Goal: Task Accomplishment & Management: Manage account settings

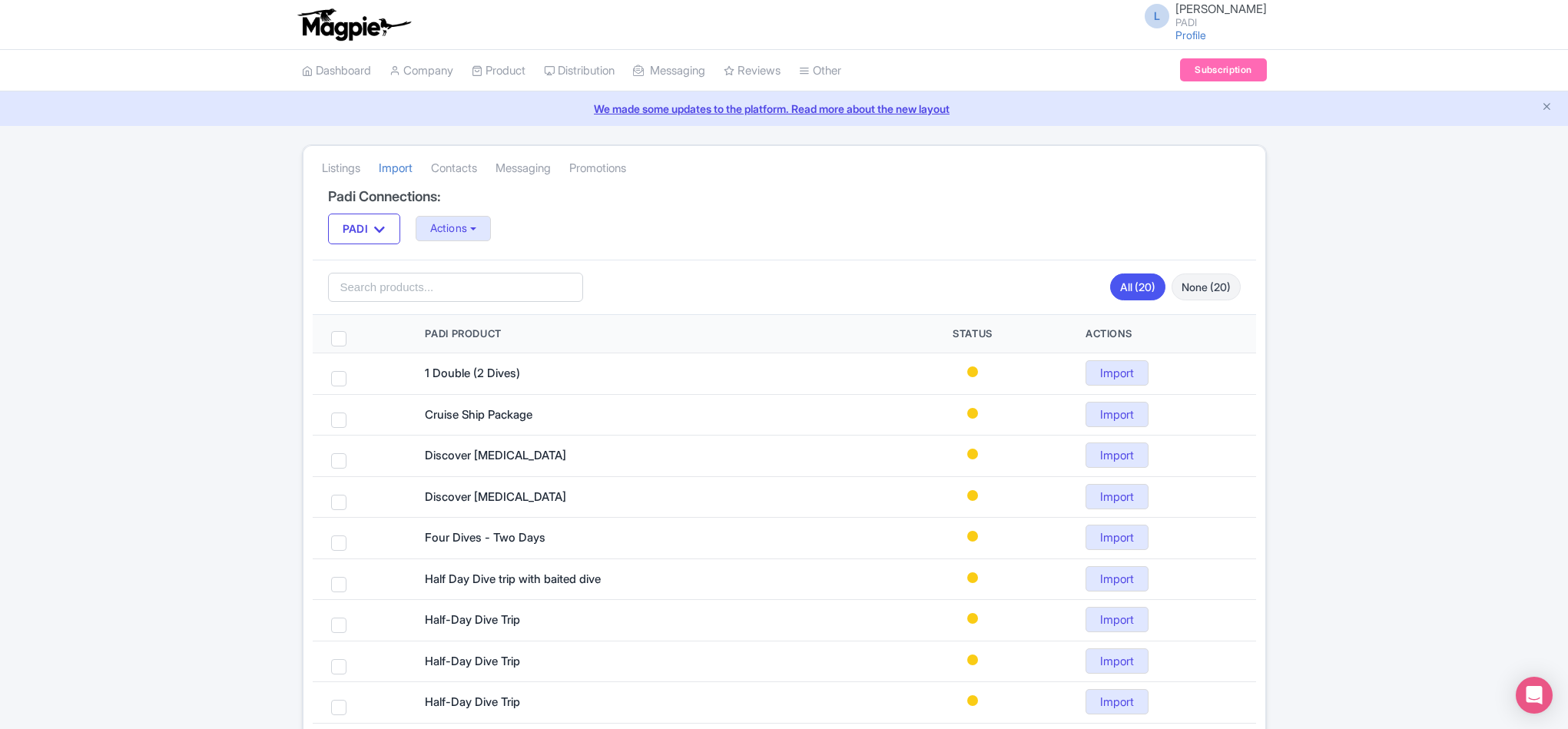
scroll to position [547, 0]
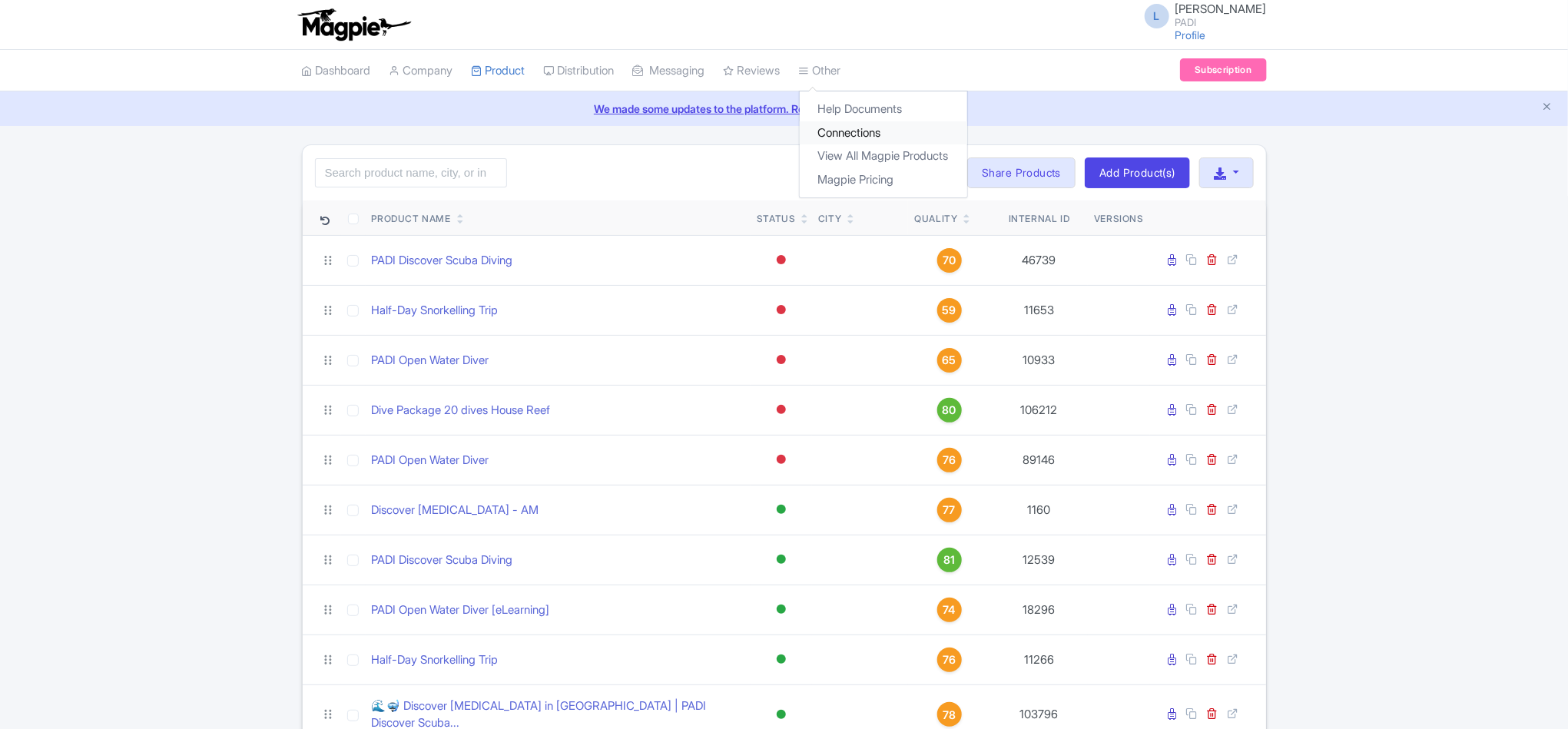
click at [867, 130] on link "Connections" at bounding box center [883, 133] width 167 height 23
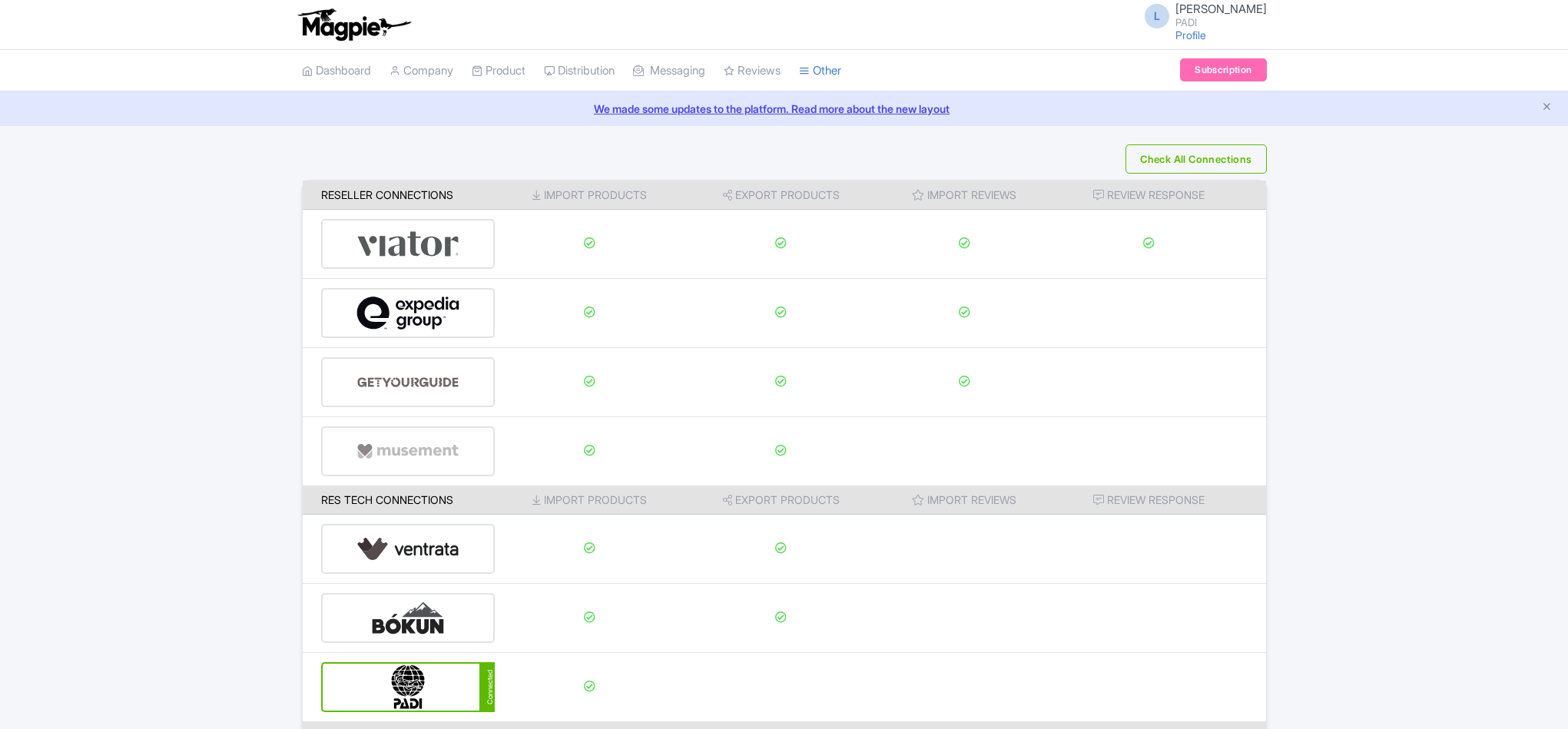
scroll to position [162, 0]
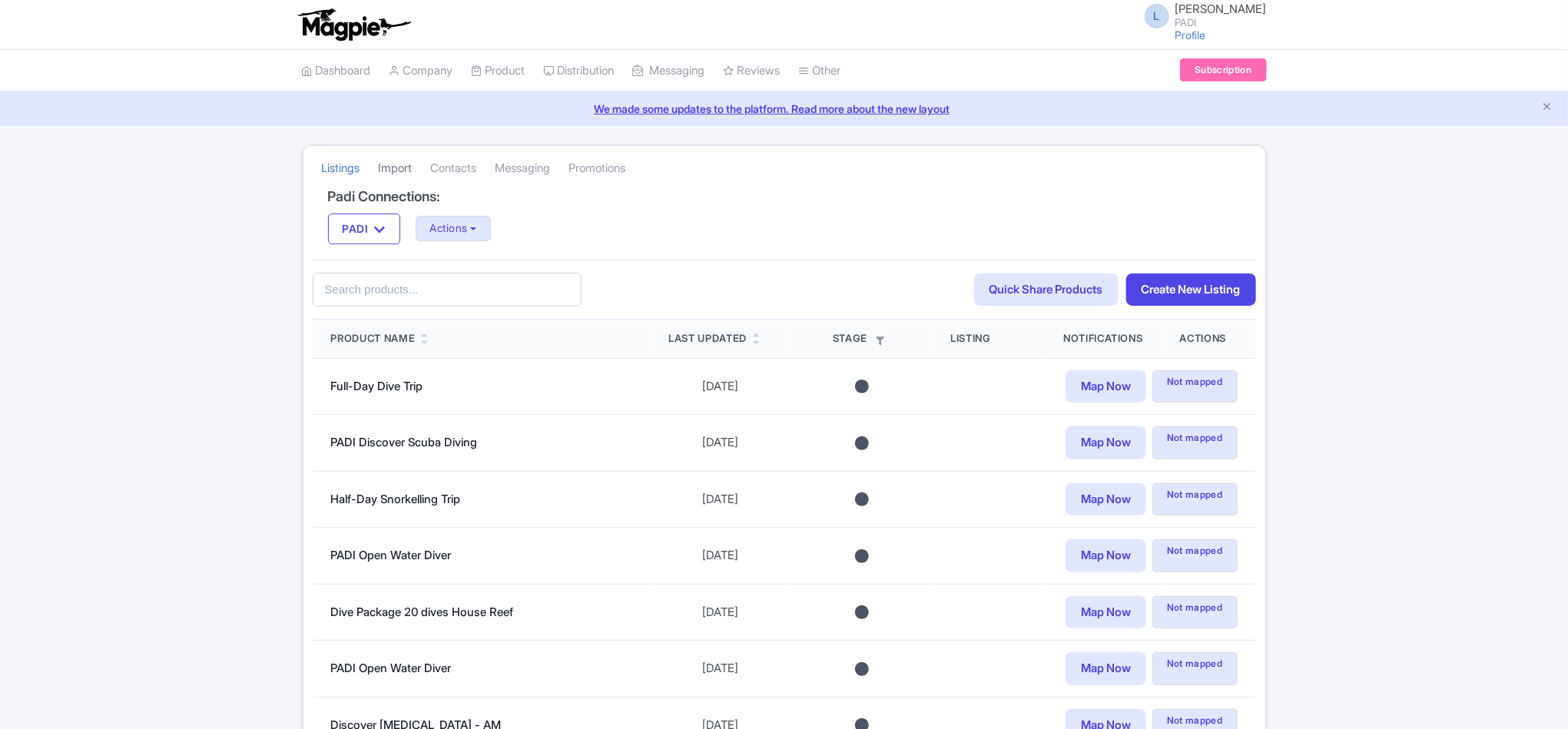
click at [412, 168] on link "Import" at bounding box center [395, 168] width 34 height 42
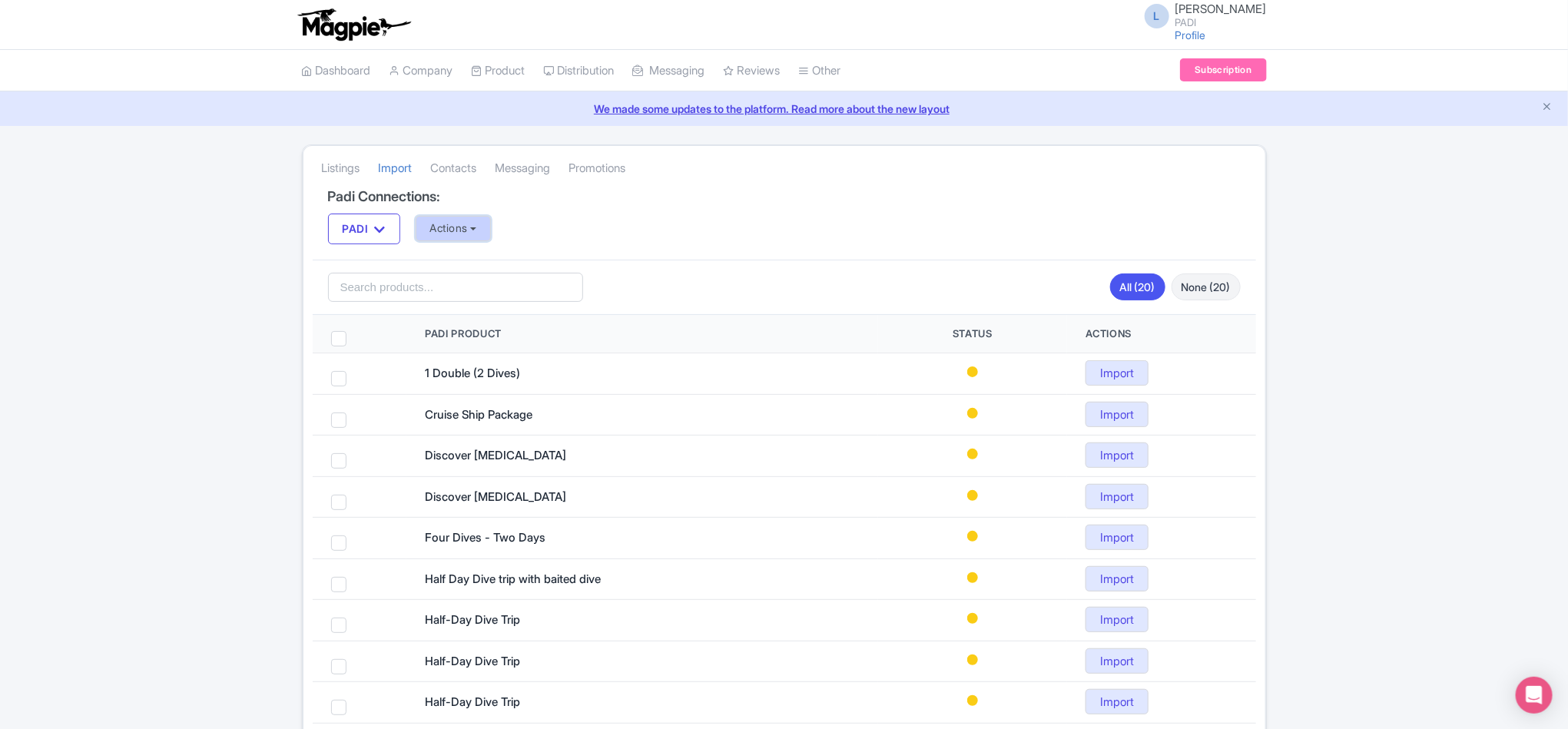
click at [473, 229] on button "Actions" at bounding box center [453, 228] width 76 height 25
click at [470, 307] on link "Import all un-mapped Products" at bounding box center [515, 308] width 196 height 23
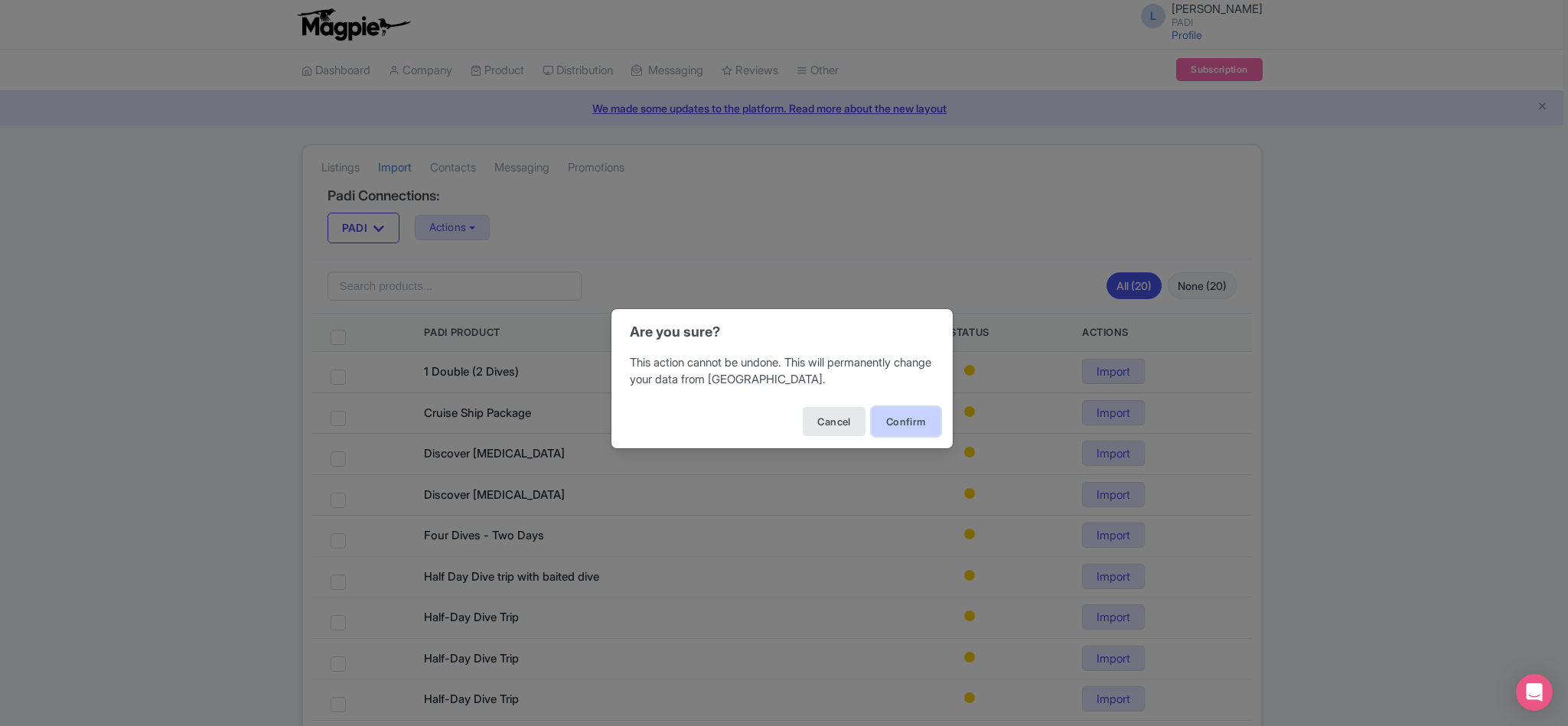
click at [895, 423] on button "Confirm" at bounding box center [905, 421] width 69 height 29
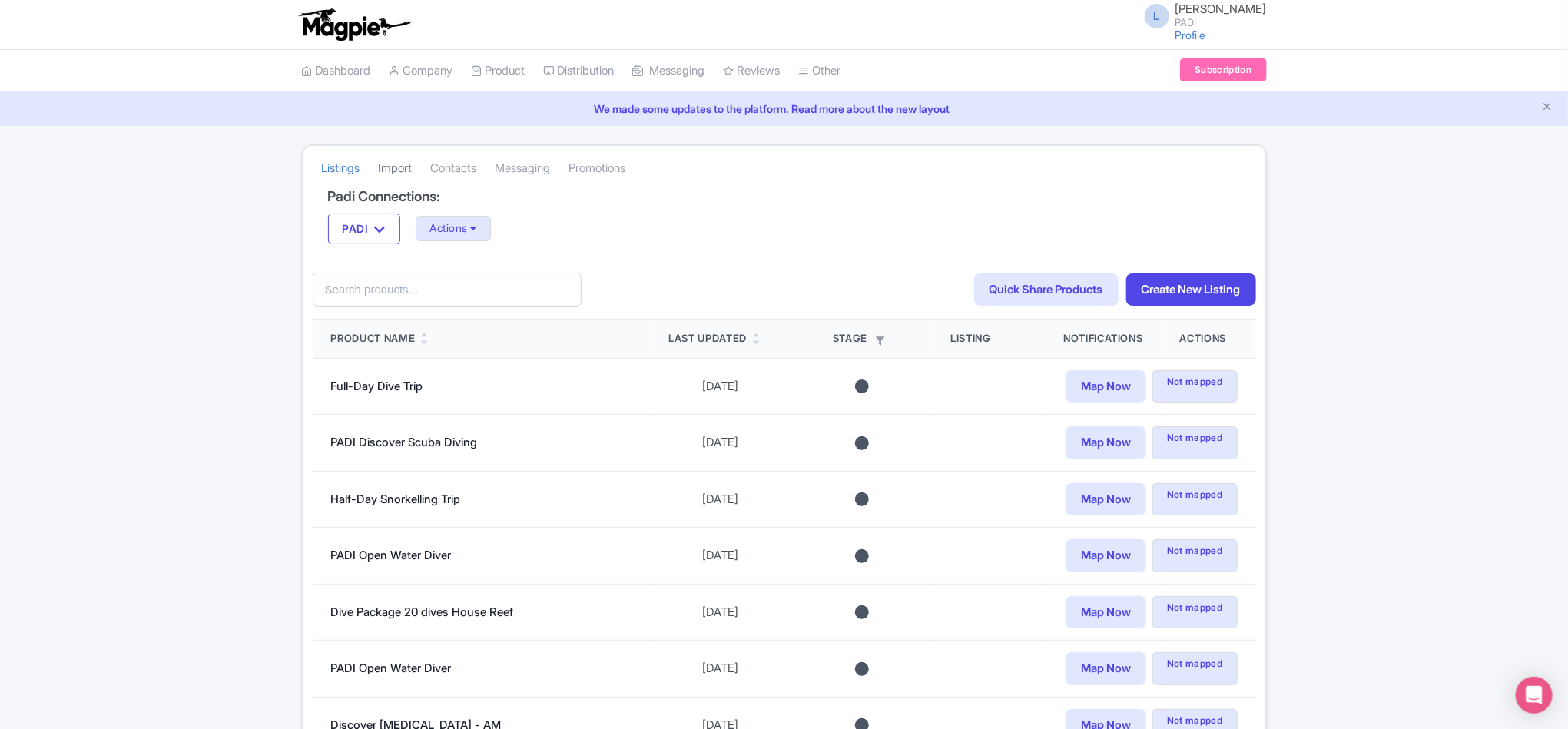
click at [399, 171] on link "Import" at bounding box center [395, 168] width 34 height 42
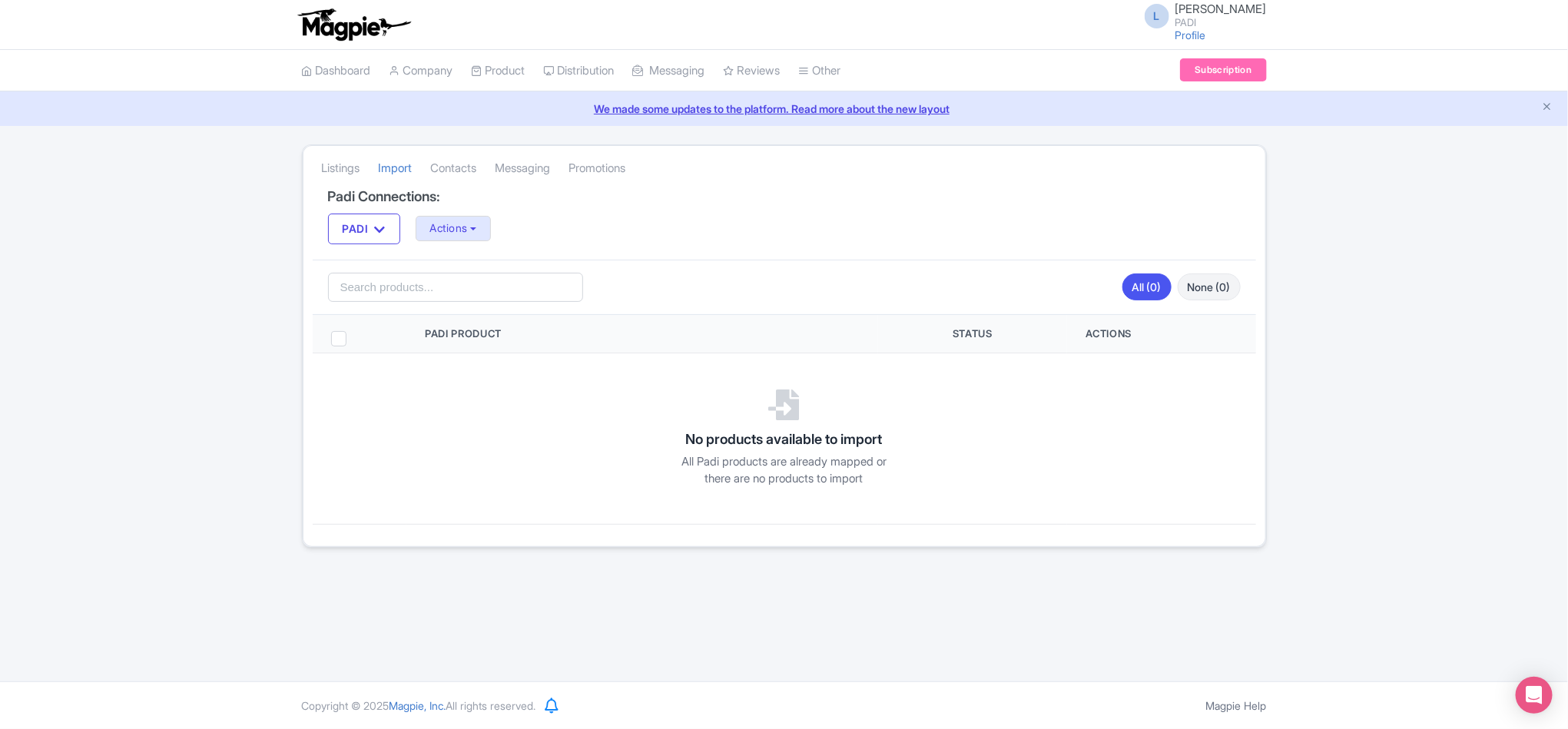
click at [349, 72] on link "Dashboard" at bounding box center [336, 70] width 69 height 42
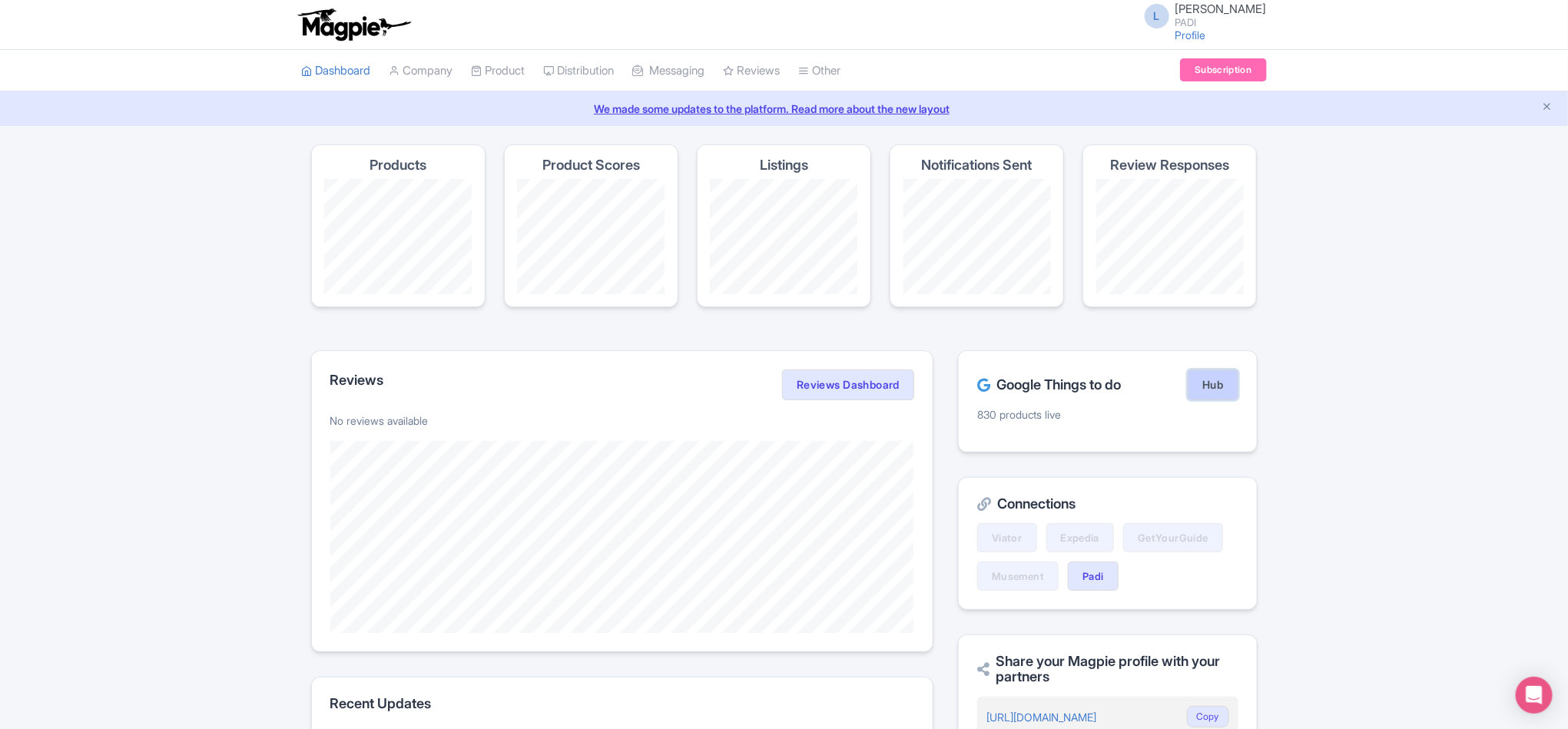
click at [1204, 378] on link "Hub" at bounding box center [1212, 384] width 50 height 31
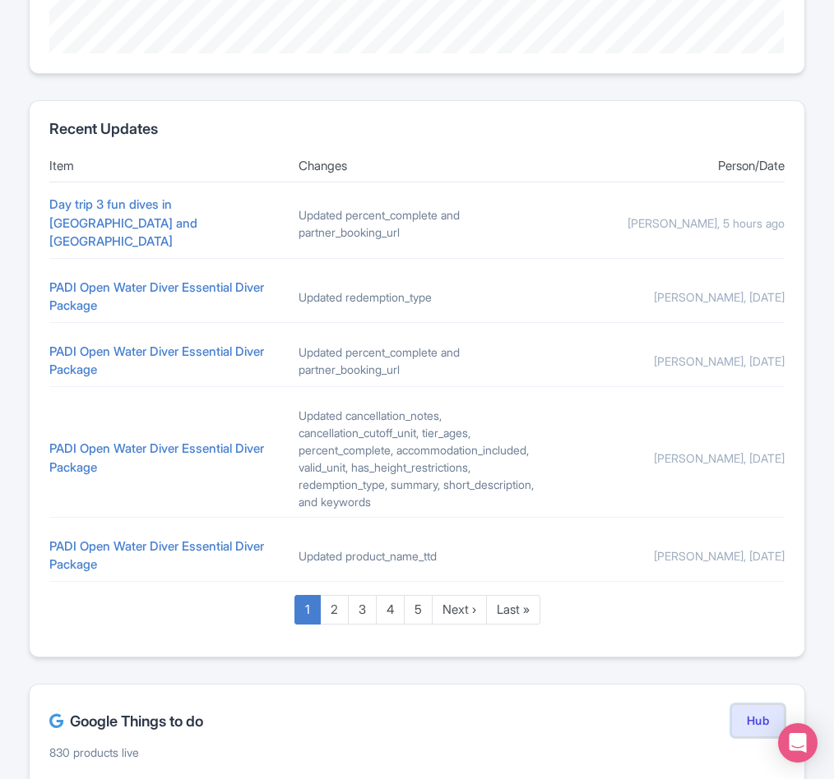
scroll to position [863, 0]
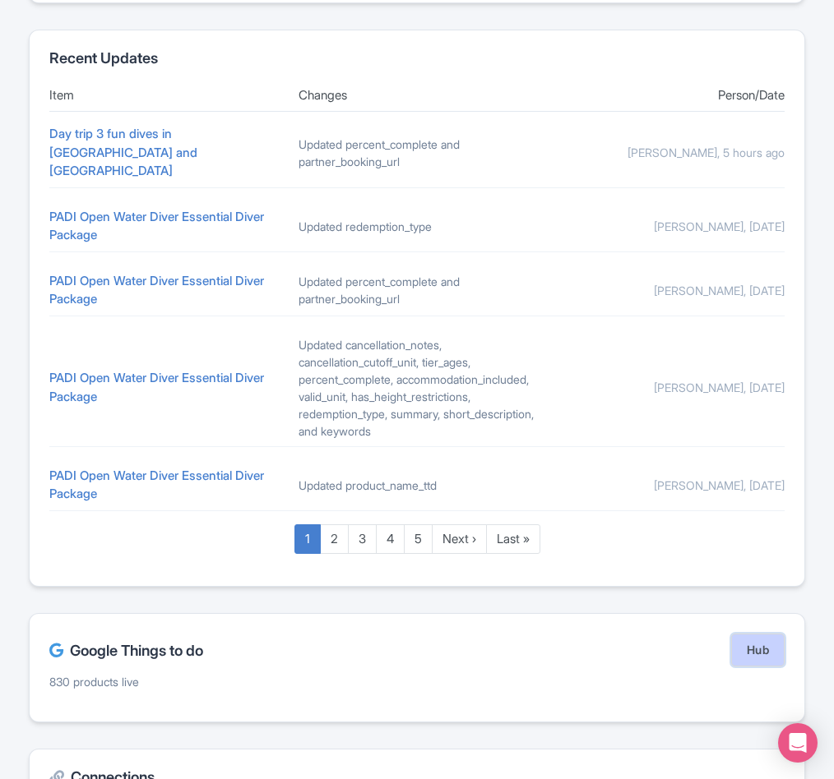
click at [758, 635] on link "Hub" at bounding box center [757, 650] width 53 height 33
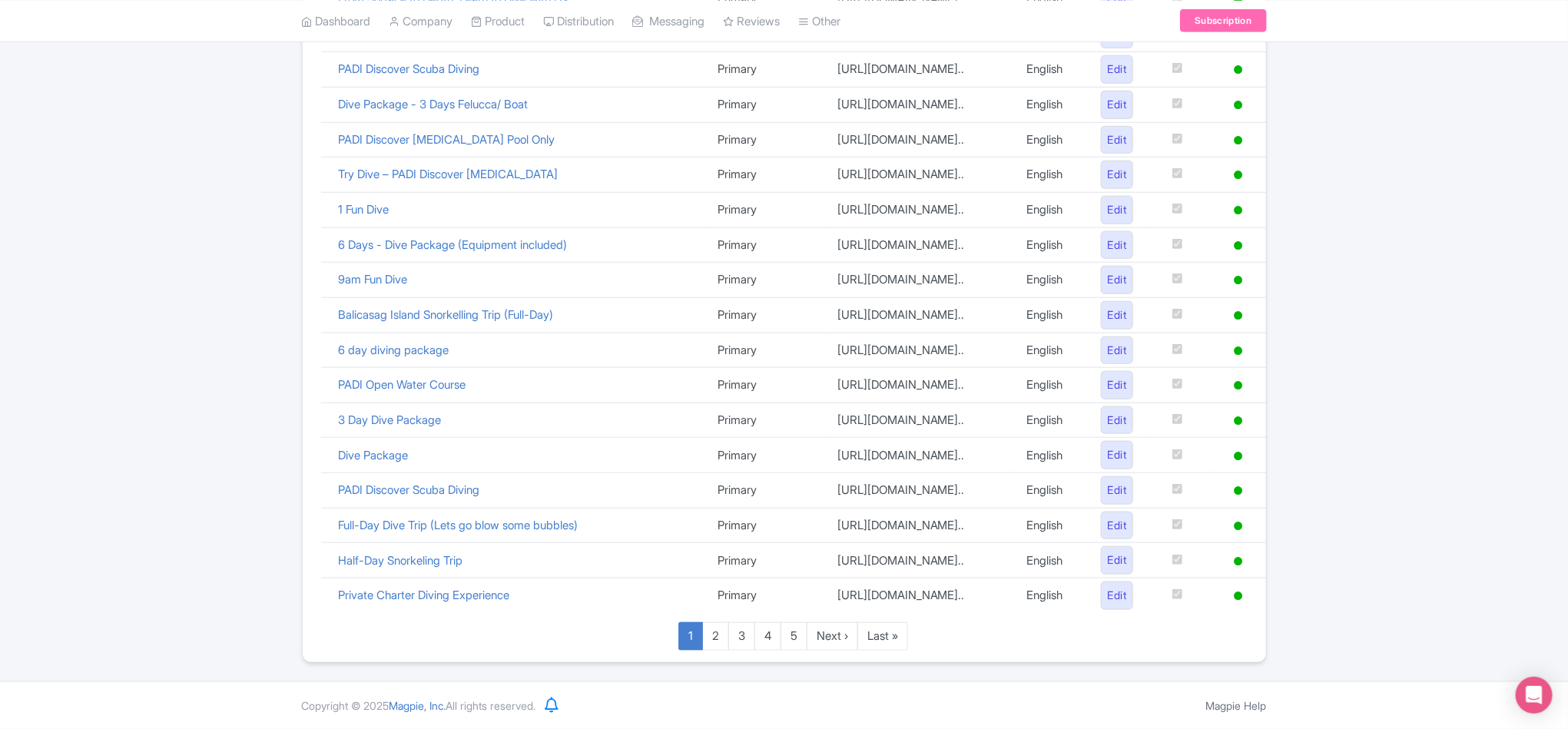
scroll to position [984, 0]
click at [905, 635] on link "Last »" at bounding box center [882, 636] width 50 height 28
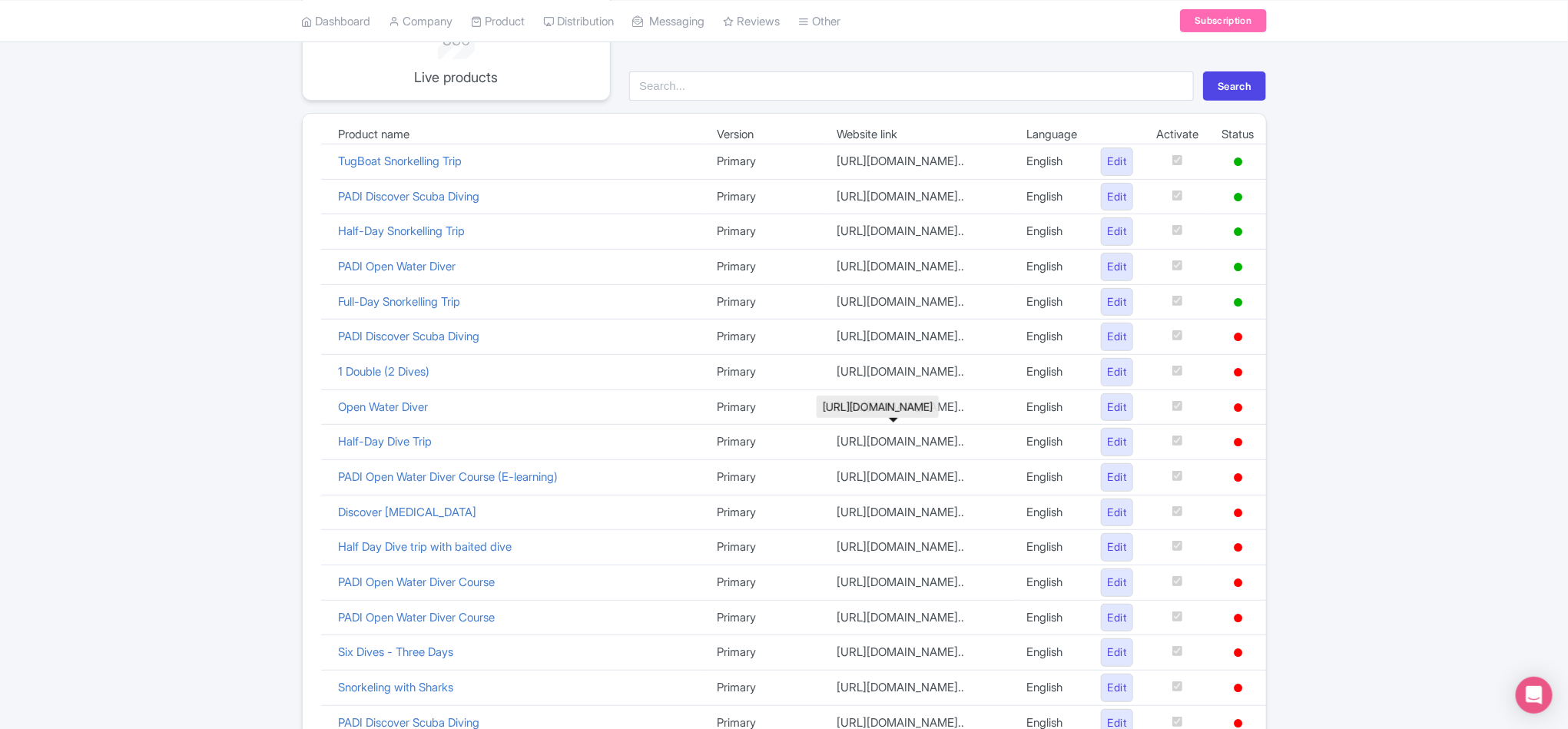
scroll to position [178, 0]
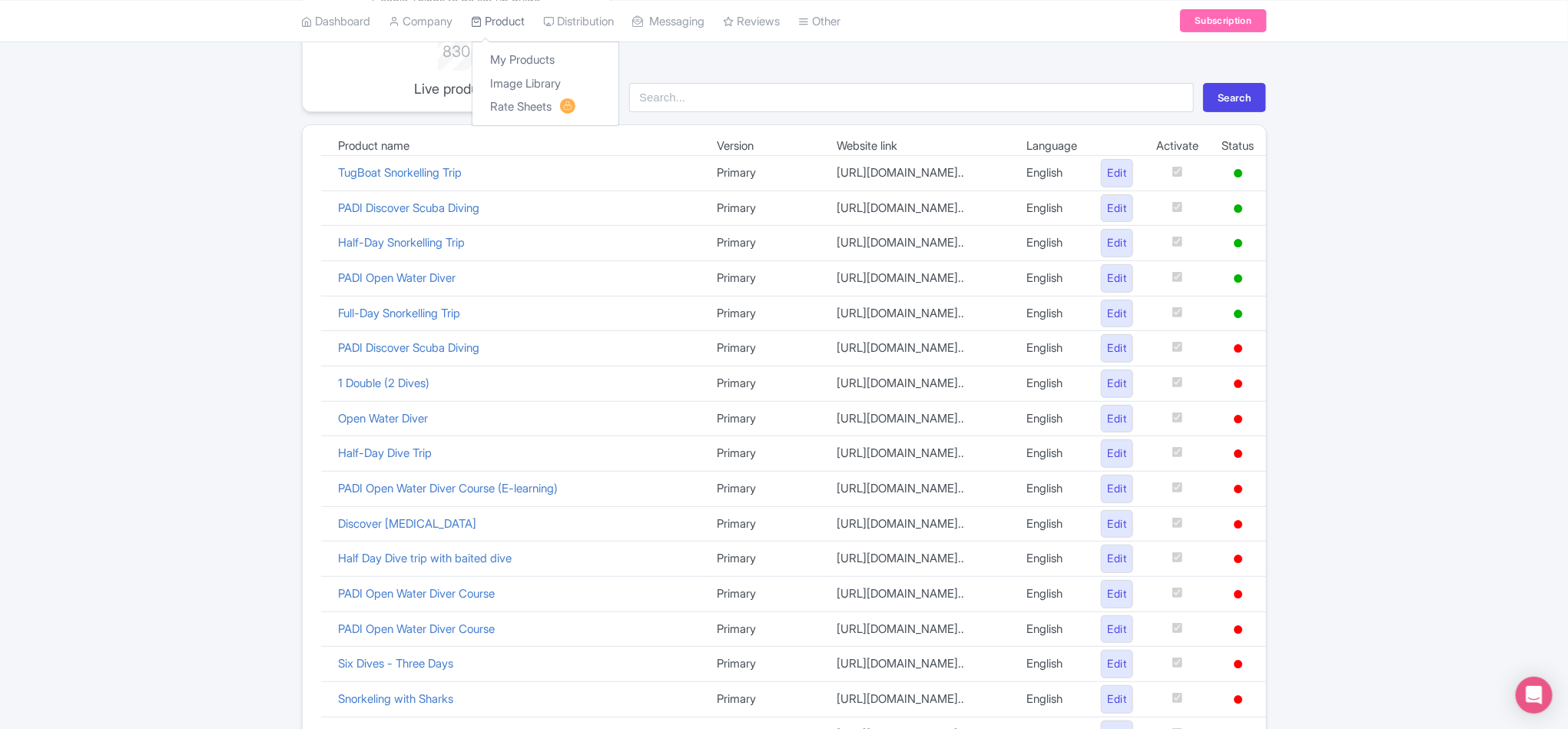
click at [482, 23] on icon at bounding box center [478, 21] width 11 height 11
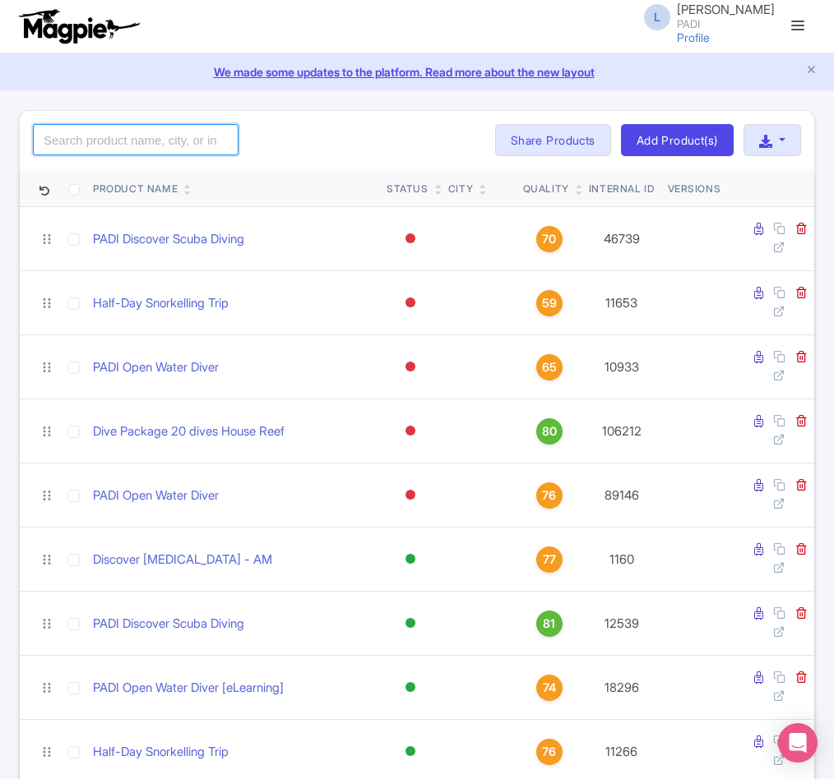
click at [85, 136] on input "search" at bounding box center [136, 139] width 206 height 31
paste input "107702"
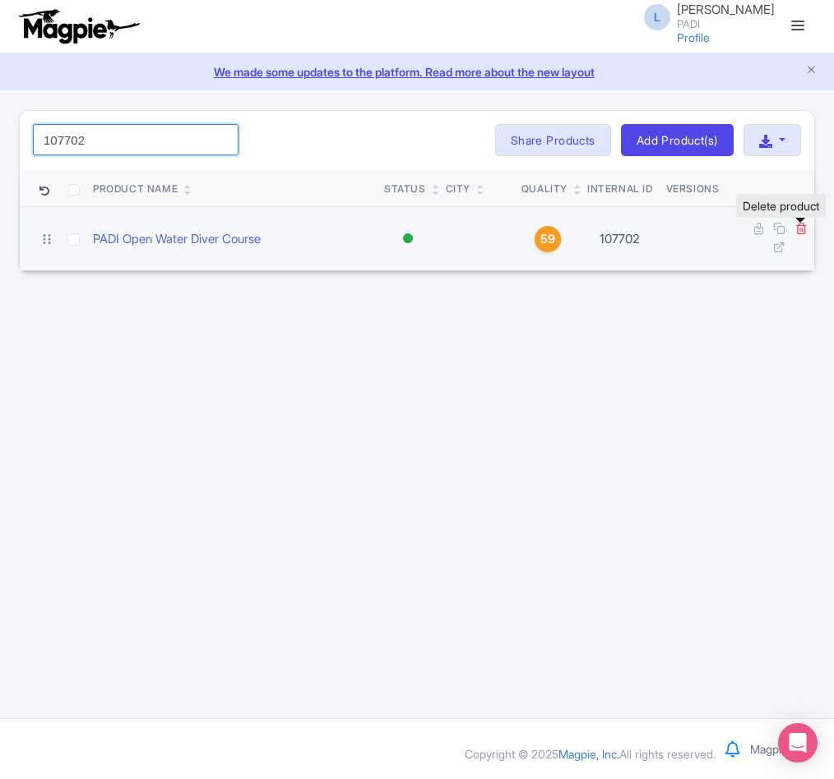
type input "107702"
click at [802, 224] on icon at bounding box center [801, 228] width 12 height 12
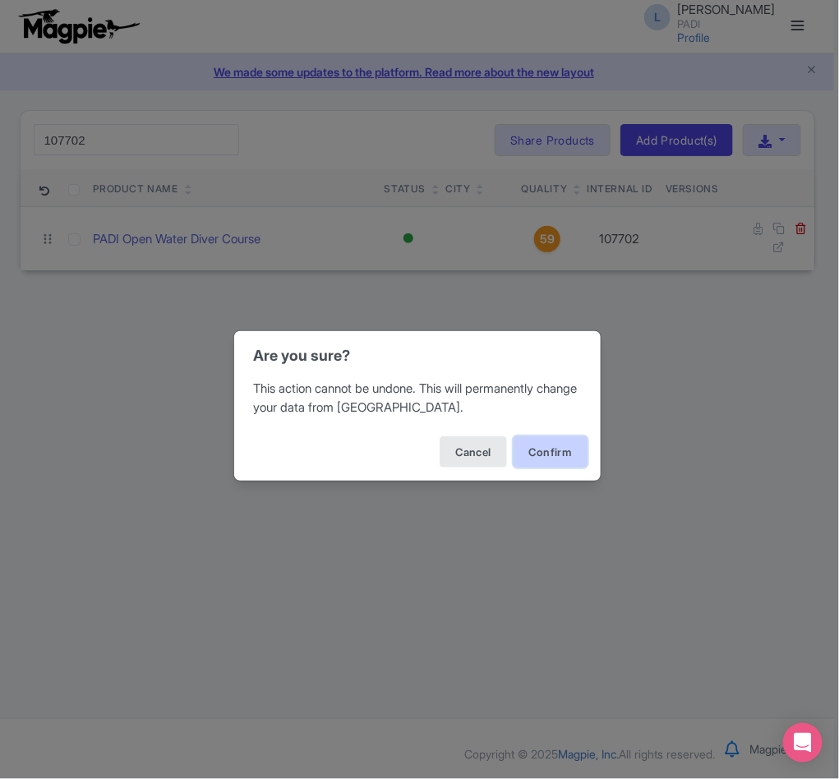
click at [538, 454] on button "Confirm" at bounding box center [551, 452] width 74 height 31
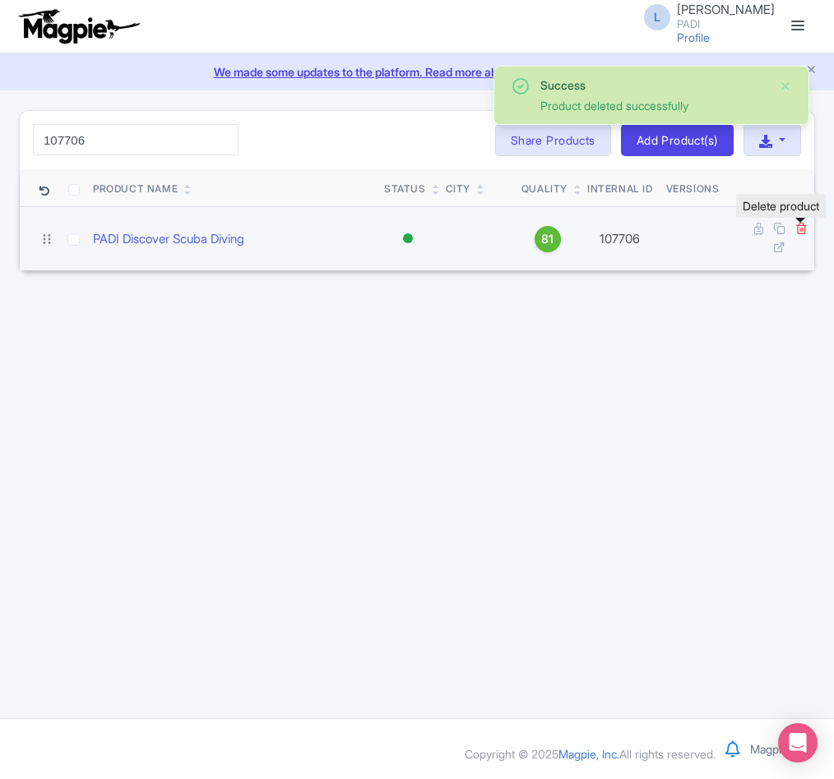
type input "107706"
click at [805, 229] on icon at bounding box center [801, 228] width 12 height 12
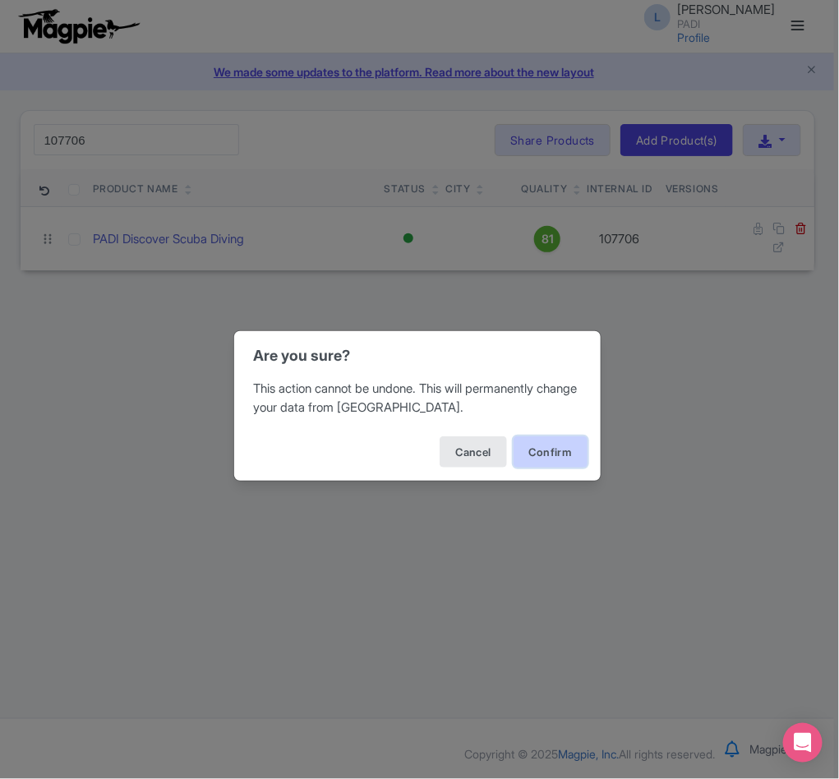
click at [543, 450] on button "Confirm" at bounding box center [551, 452] width 74 height 31
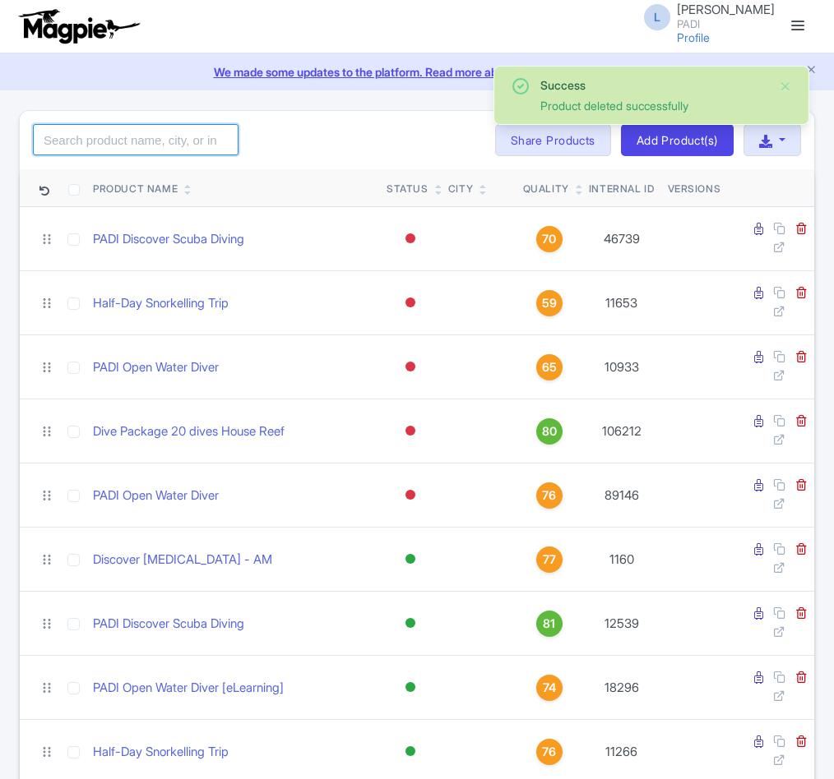
click at [109, 144] on input "search" at bounding box center [136, 139] width 206 height 31
paste input "109140"
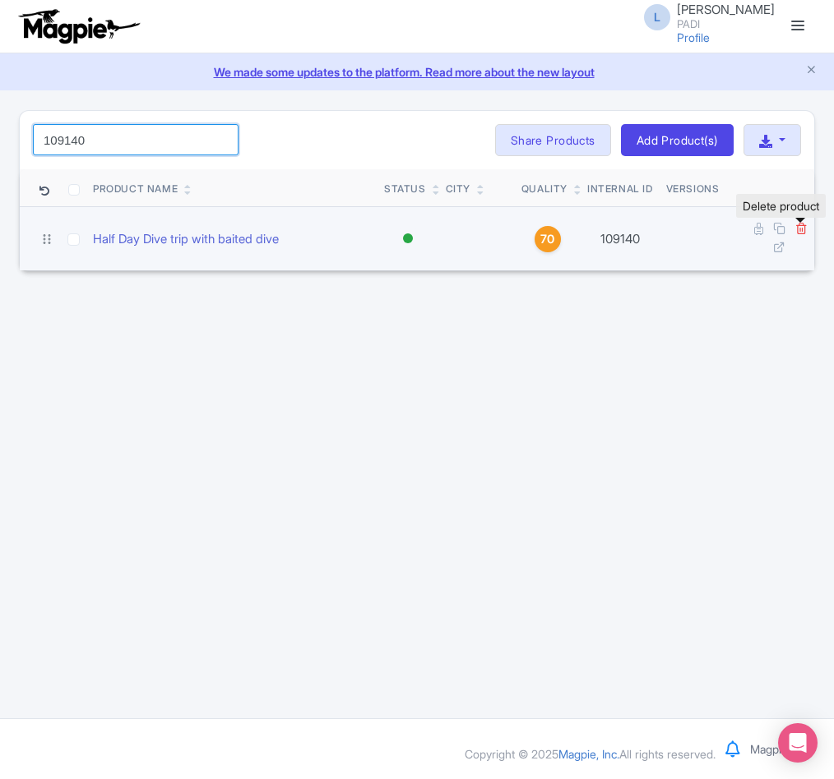
type input "109140"
click at [797, 234] on icon at bounding box center [801, 228] width 12 height 12
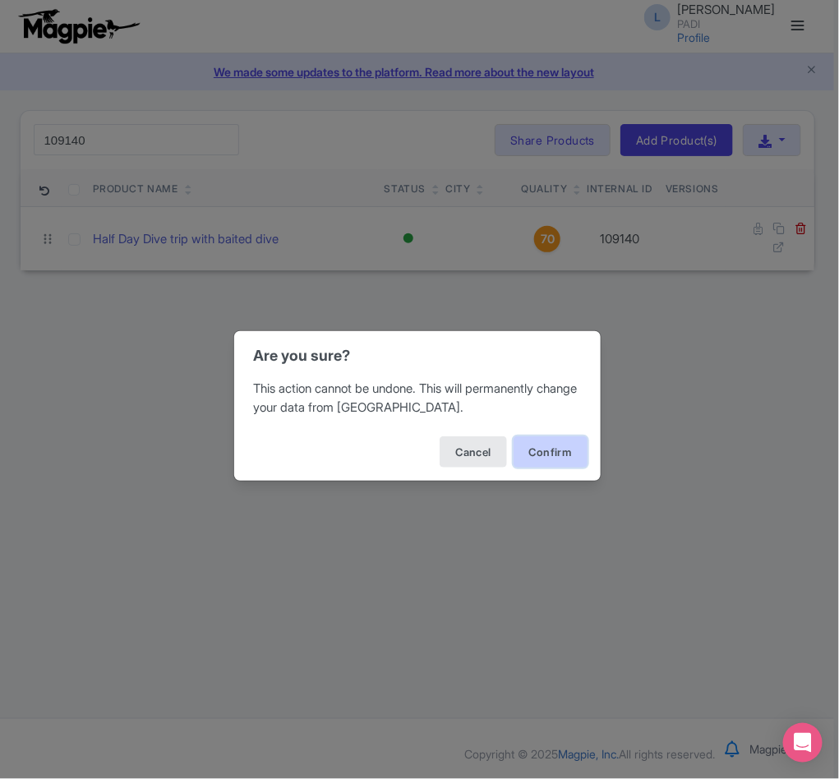
click at [565, 456] on button "Confirm" at bounding box center [551, 452] width 74 height 31
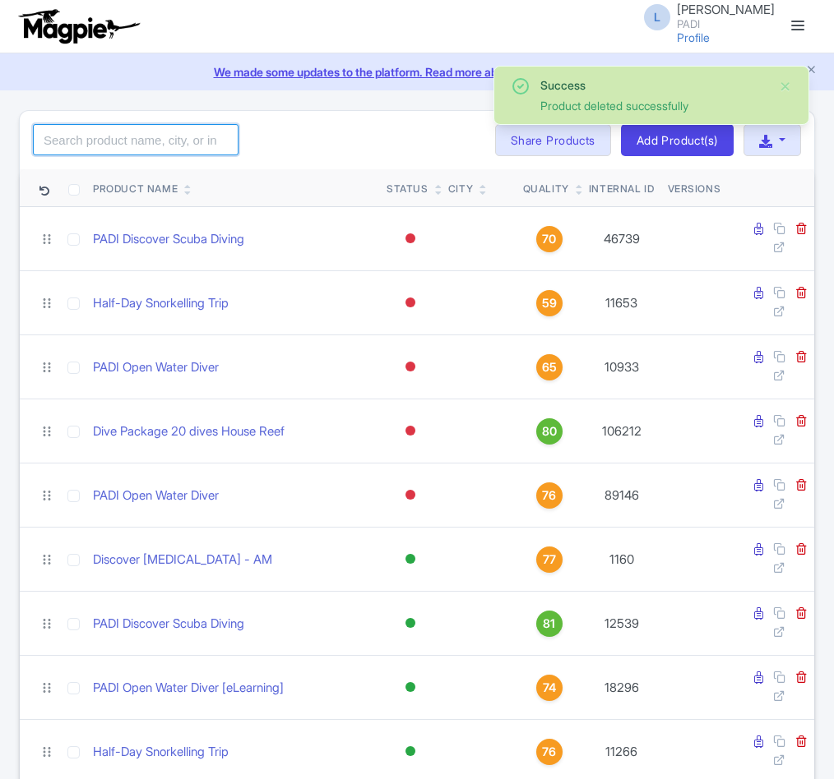
click at [90, 141] on input "search" at bounding box center [136, 139] width 206 height 31
paste input "109142"
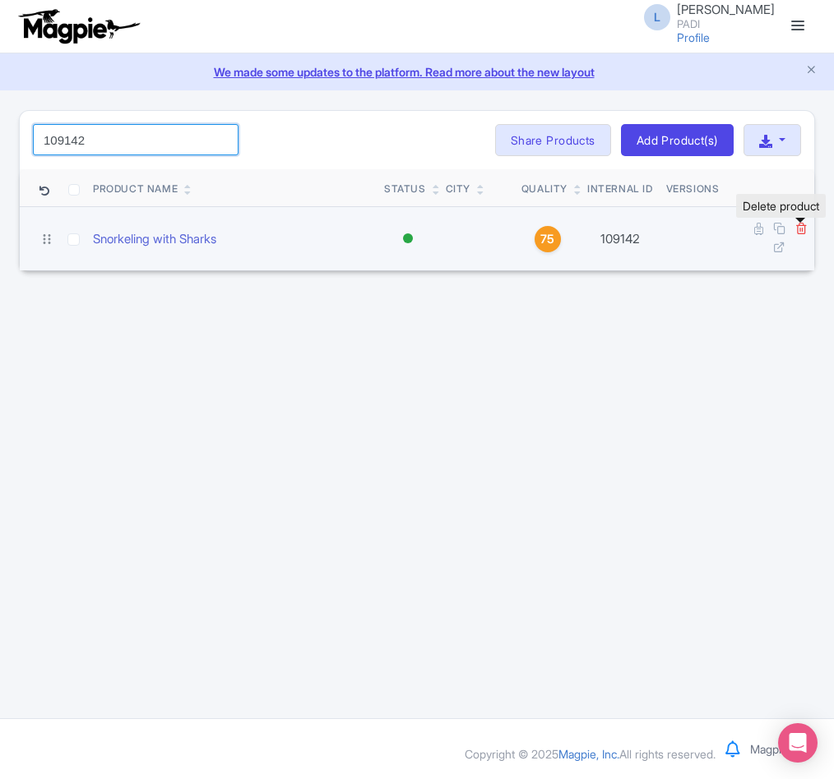
type input "109142"
click at [804, 229] on icon at bounding box center [801, 228] width 12 height 12
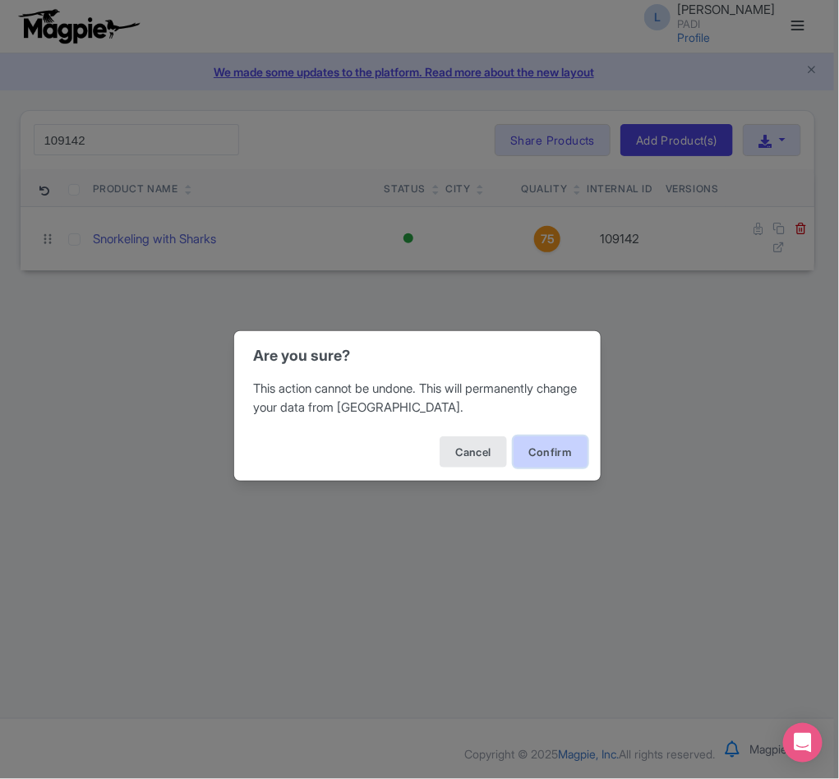
click at [566, 456] on button "Confirm" at bounding box center [551, 452] width 74 height 31
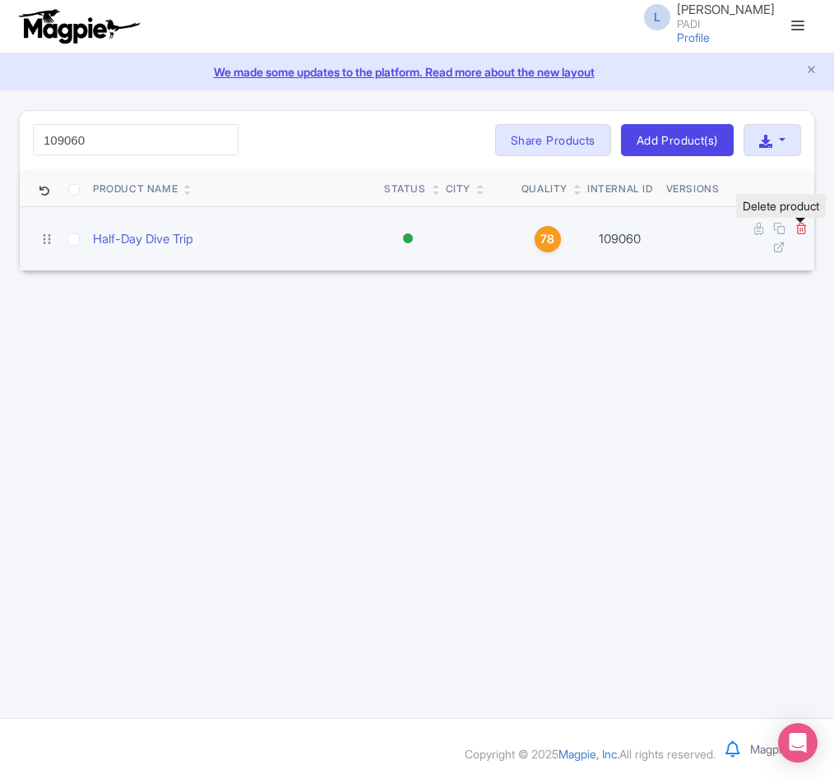
type input "109060"
click at [802, 228] on icon at bounding box center [801, 228] width 12 height 12
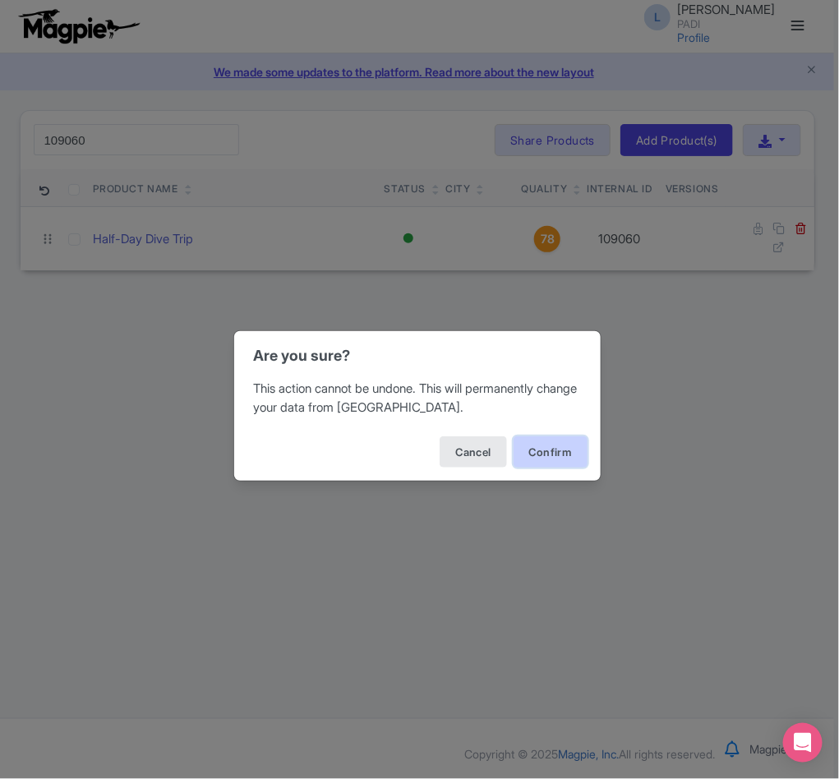
click at [566, 445] on button "Confirm" at bounding box center [551, 452] width 74 height 31
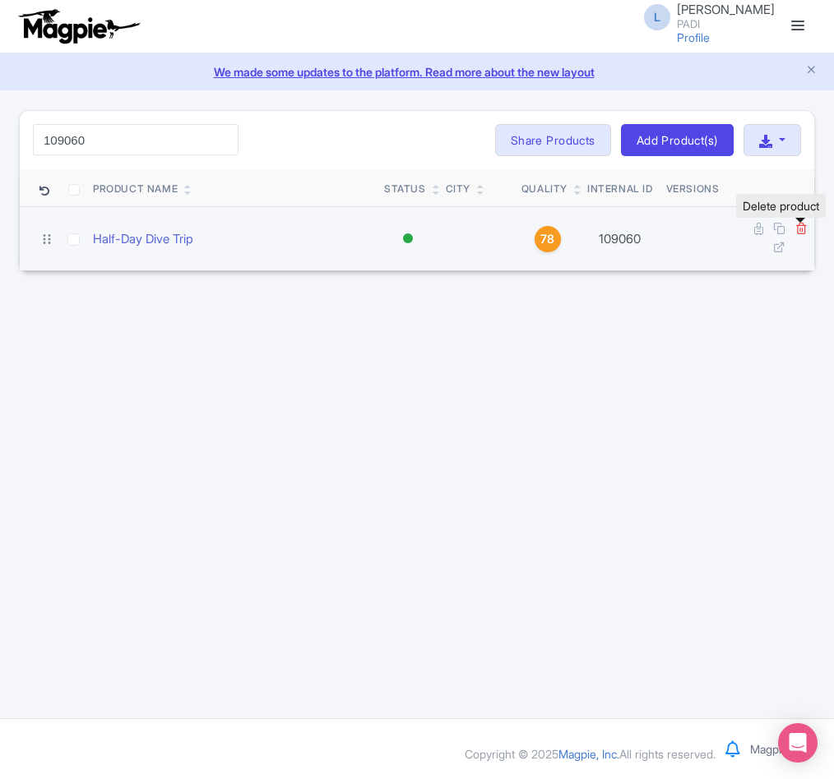
click at [800, 234] on icon at bounding box center [801, 228] width 12 height 12
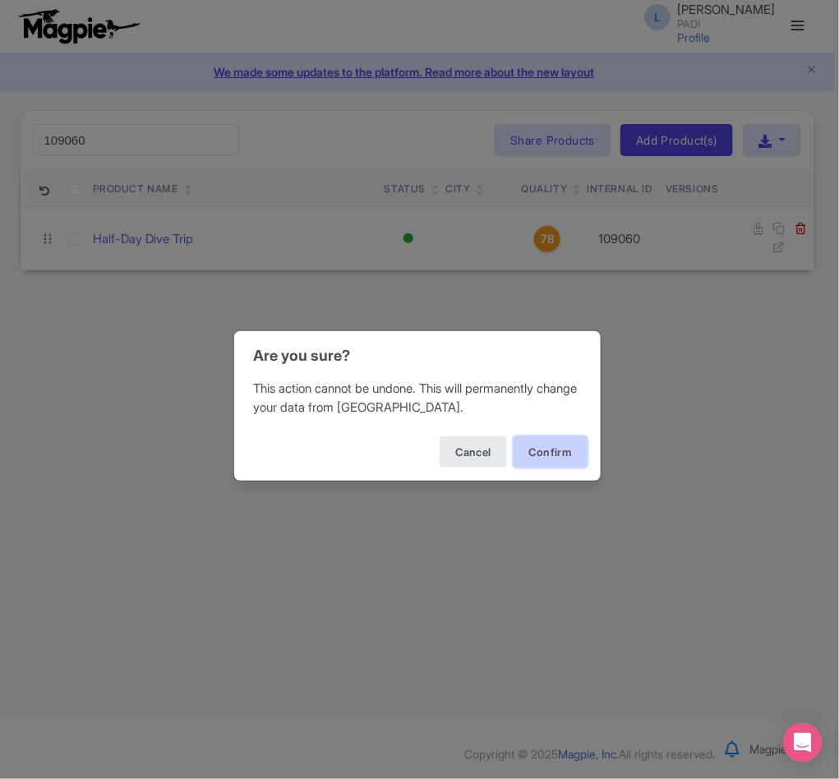
click at [560, 449] on button "Confirm" at bounding box center [551, 452] width 74 height 31
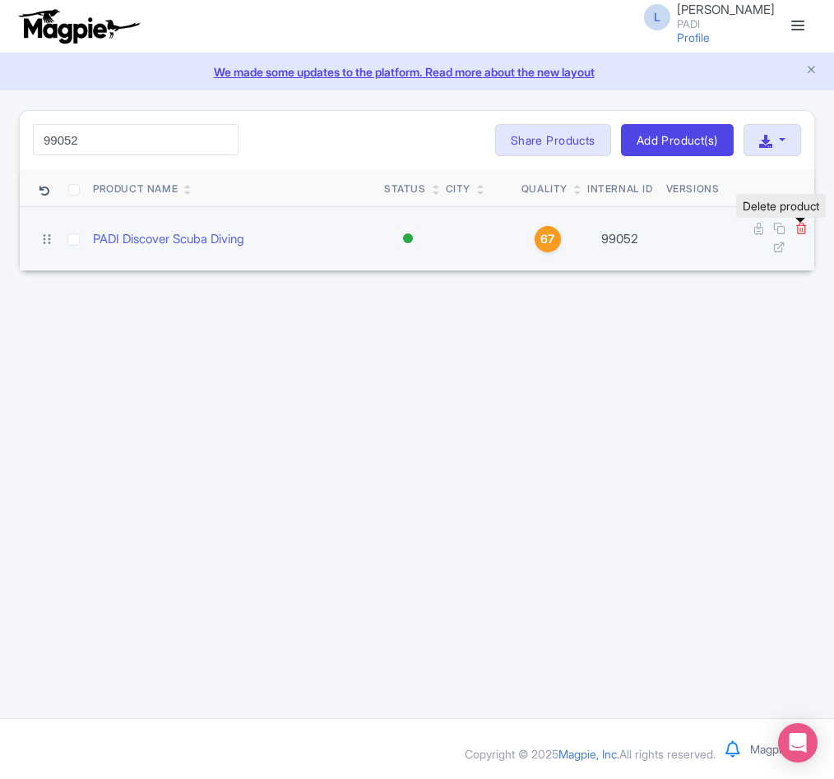
type input "99052"
click at [797, 229] on icon at bounding box center [801, 228] width 12 height 12
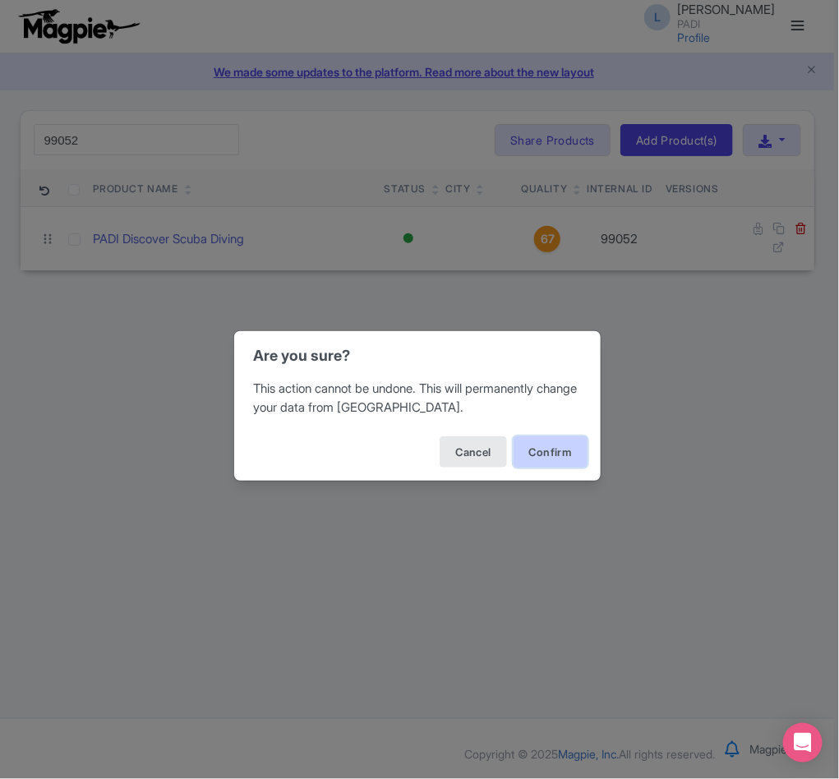
click at [529, 454] on button "Confirm" at bounding box center [551, 452] width 74 height 31
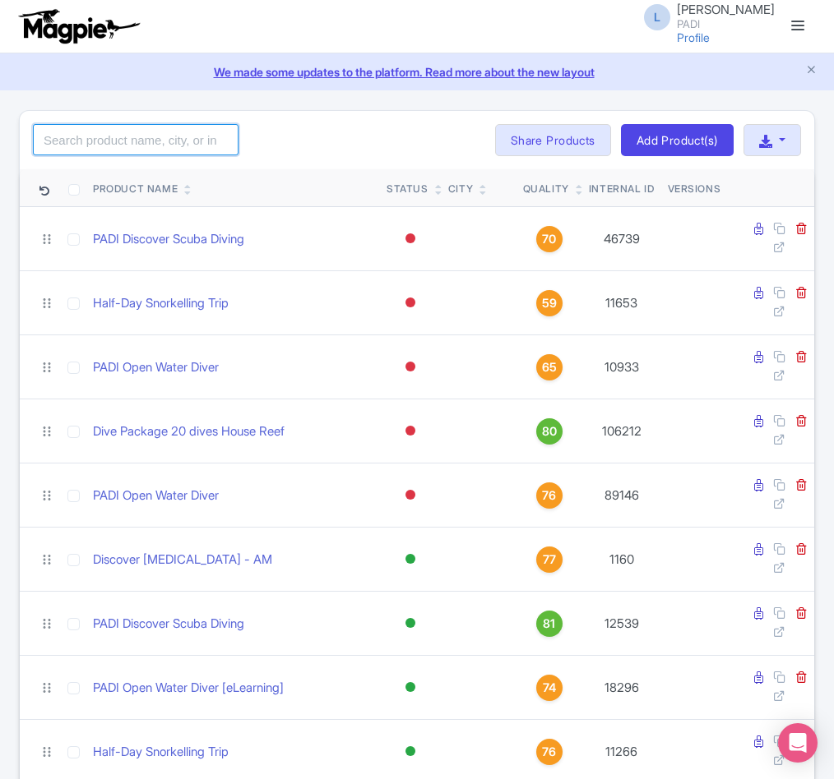
click at [104, 138] on input "search" at bounding box center [136, 139] width 206 height 31
paste input "98246"
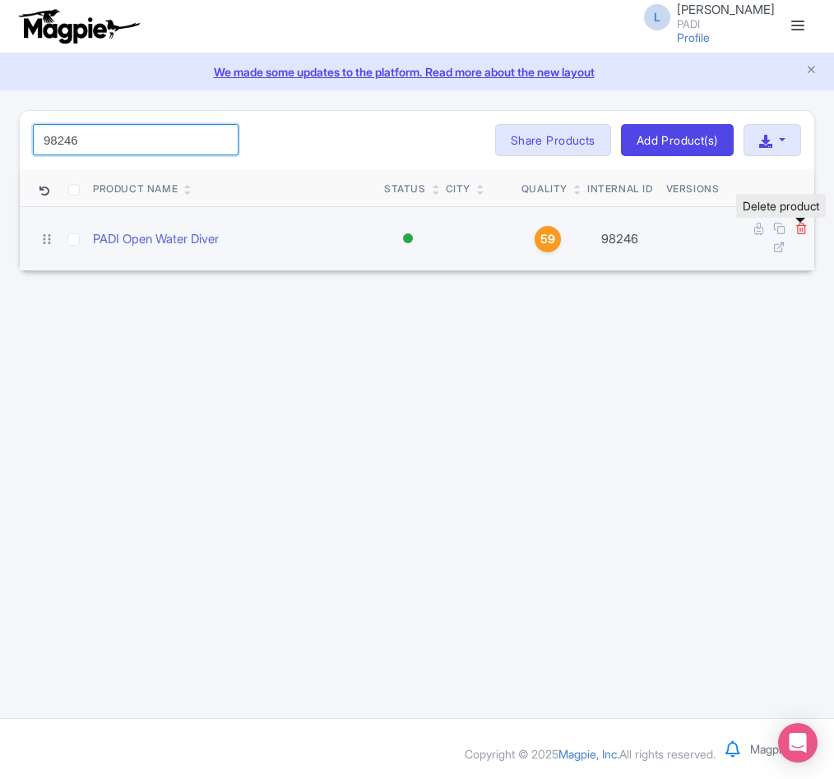
type input "98246"
click at [802, 228] on icon at bounding box center [801, 228] width 12 height 12
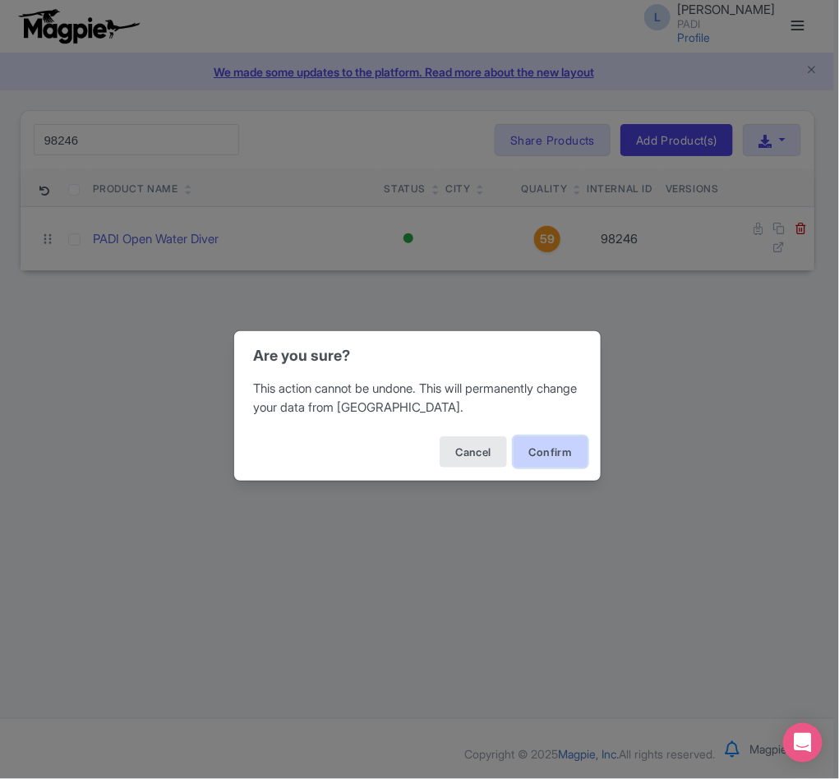
click at [551, 450] on button "Confirm" at bounding box center [551, 452] width 74 height 31
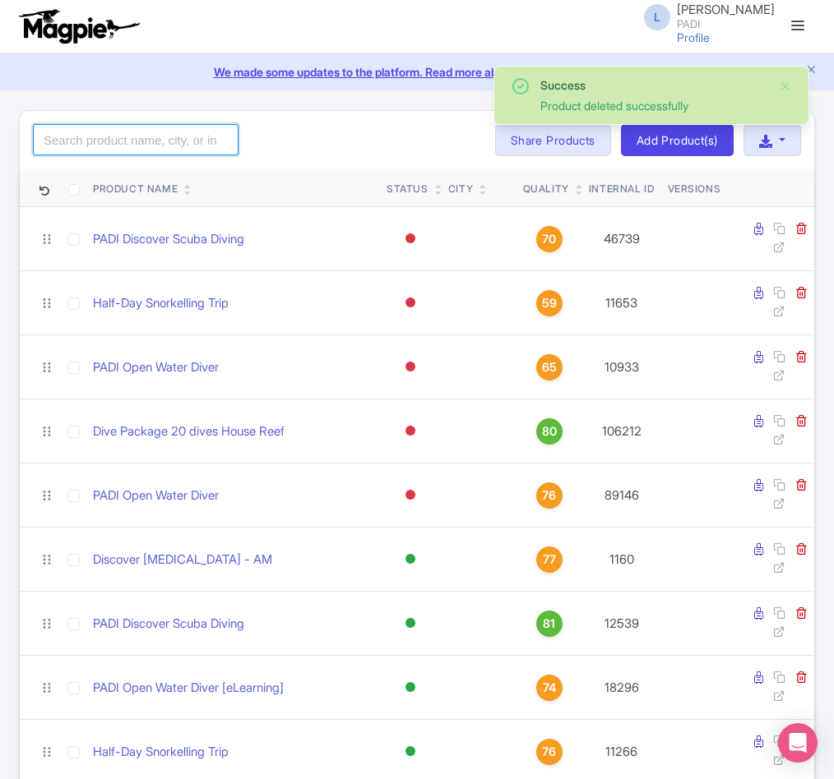
click at [94, 146] on input "search" at bounding box center [136, 139] width 206 height 31
paste input "17748"
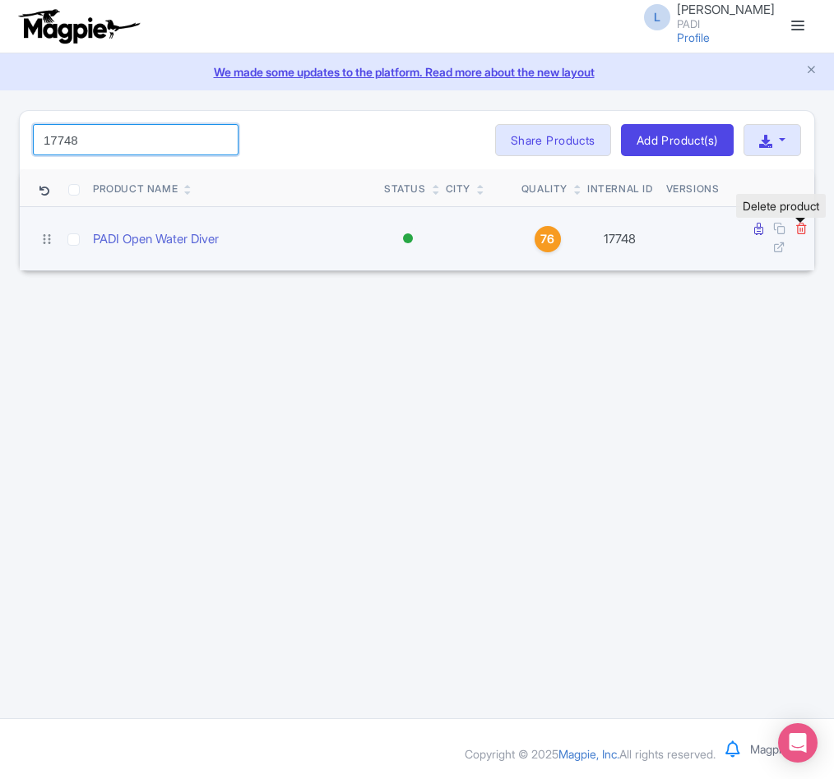
type input "17748"
click at [797, 227] on icon at bounding box center [801, 228] width 12 height 12
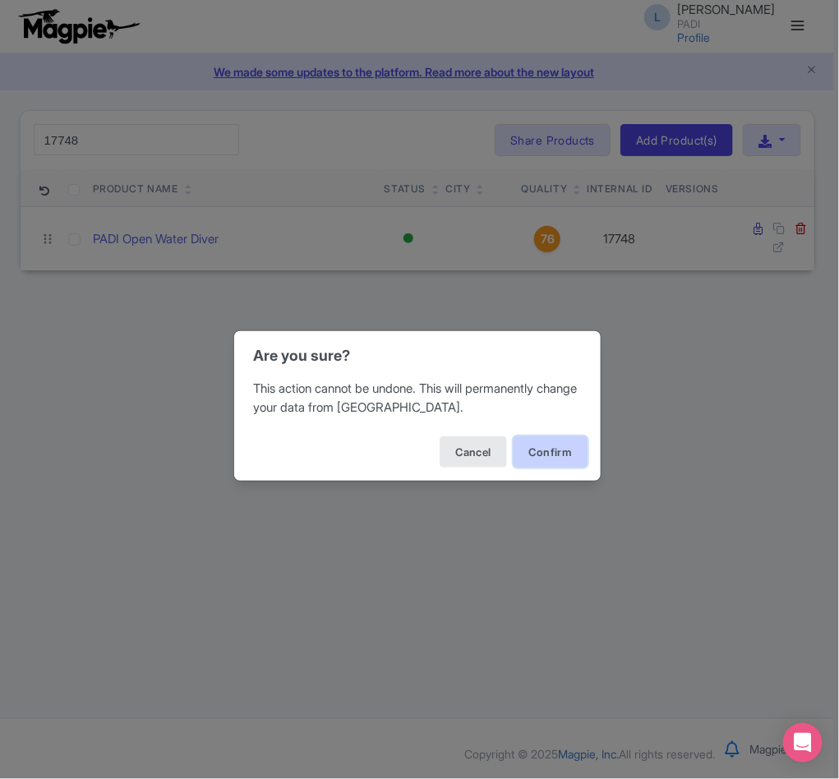
click at [534, 455] on button "Confirm" at bounding box center [551, 452] width 74 height 31
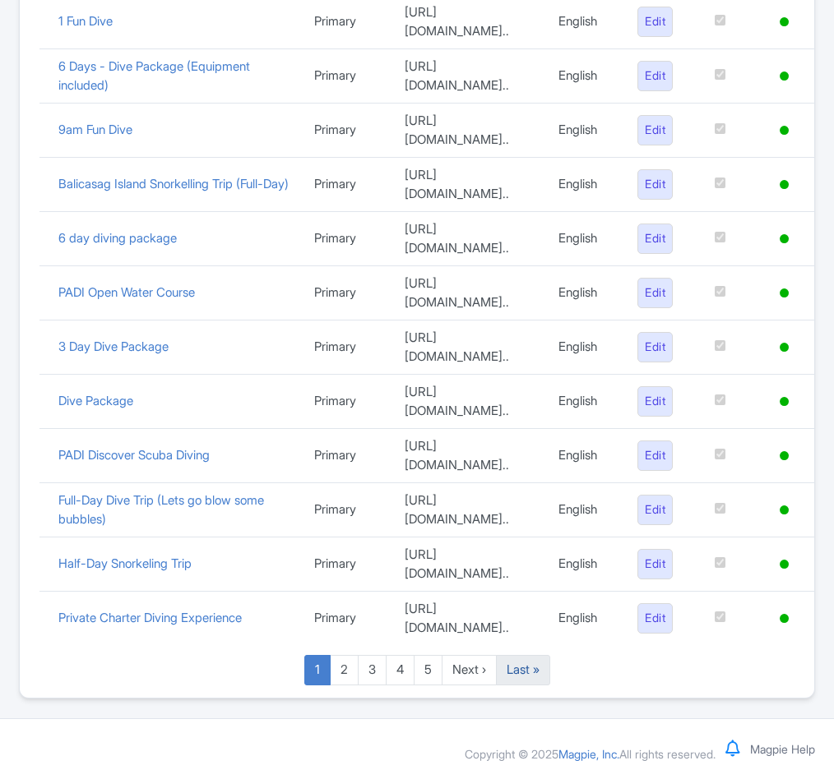
scroll to position [1073, 0]
click at [521, 661] on link "Last »" at bounding box center [523, 670] width 54 height 30
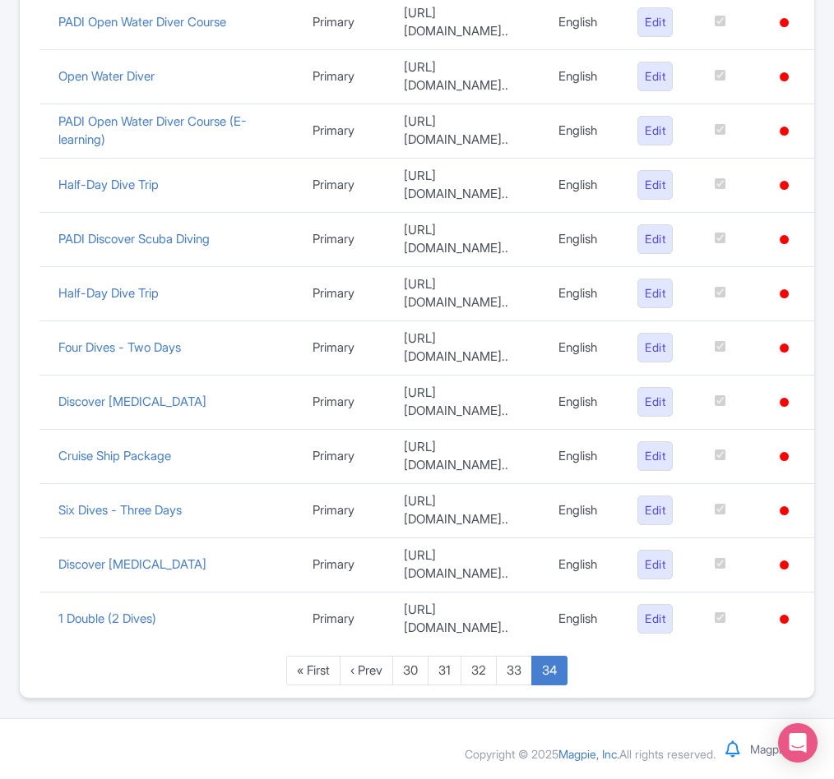
scroll to position [474, 0]
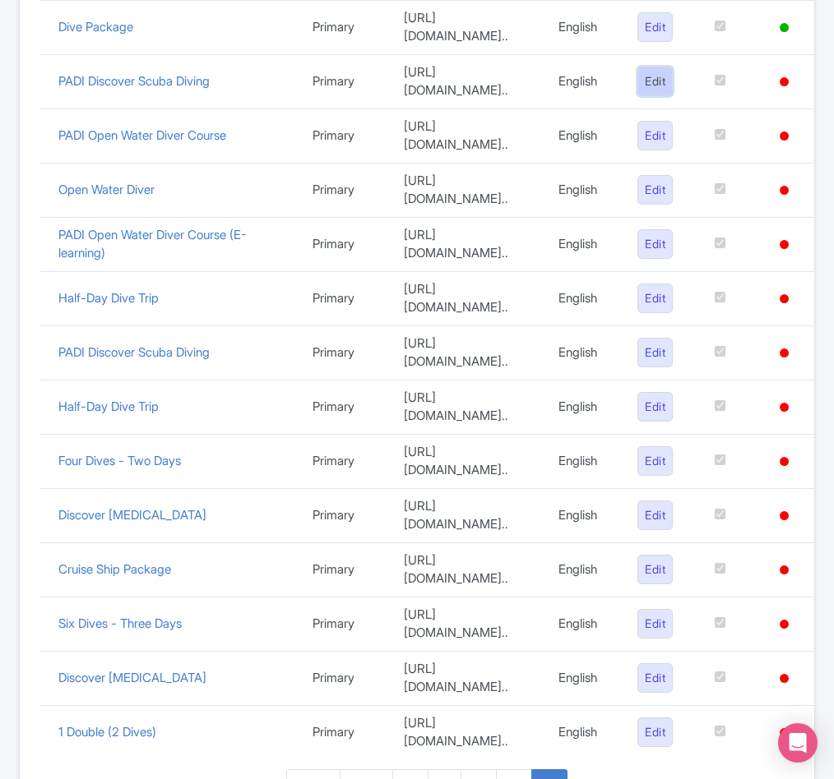
click at [656, 89] on link "Edit" at bounding box center [654, 82] width 35 height 30
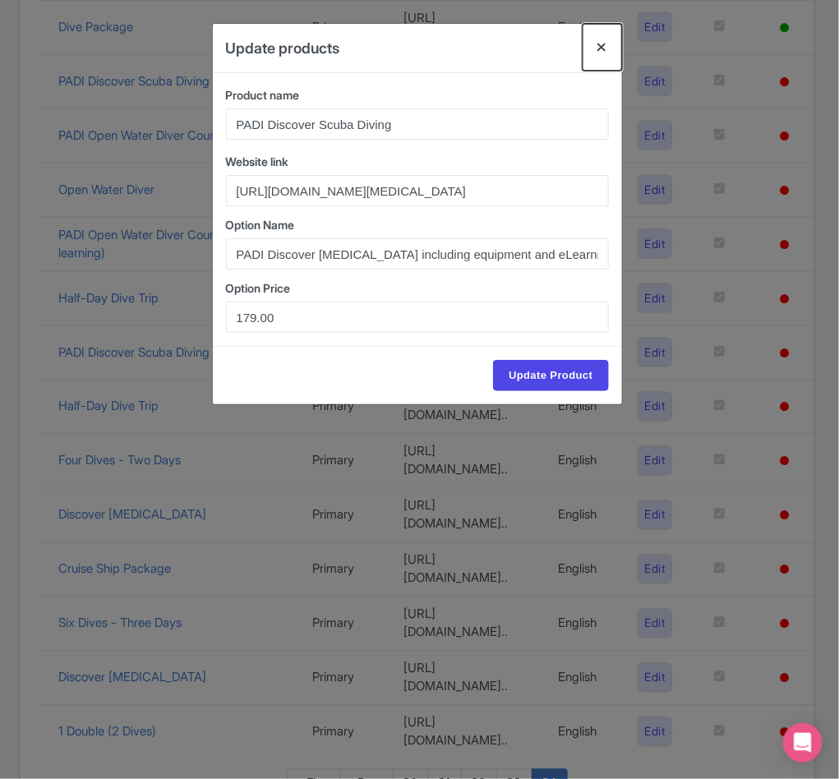
click at [603, 45] on button "Close" at bounding box center [602, 47] width 39 height 47
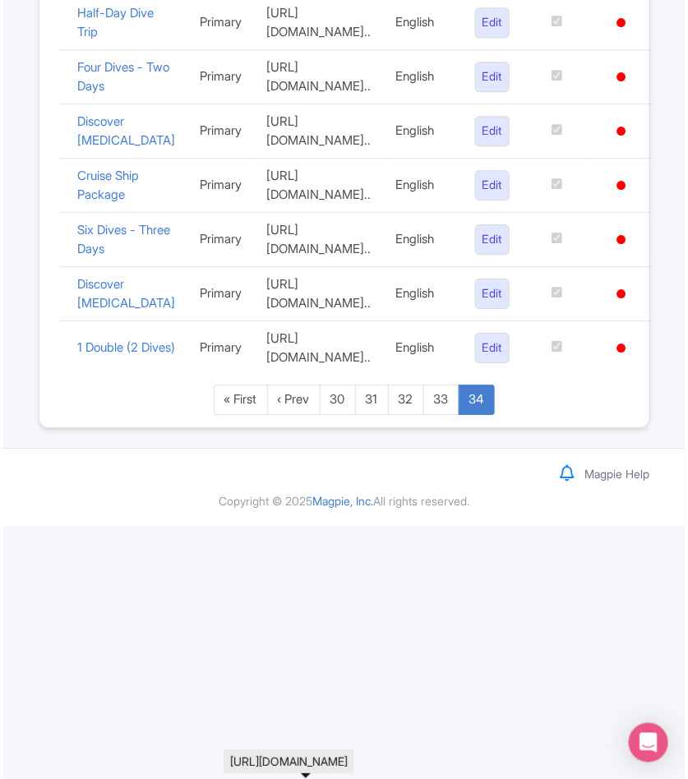
scroll to position [1189, 0]
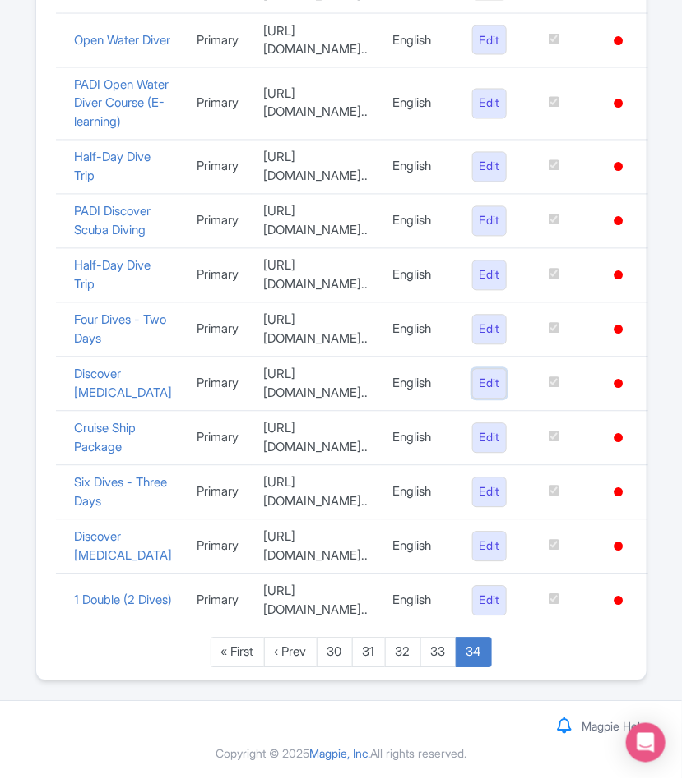
click at [497, 369] on link "Edit" at bounding box center [489, 384] width 35 height 30
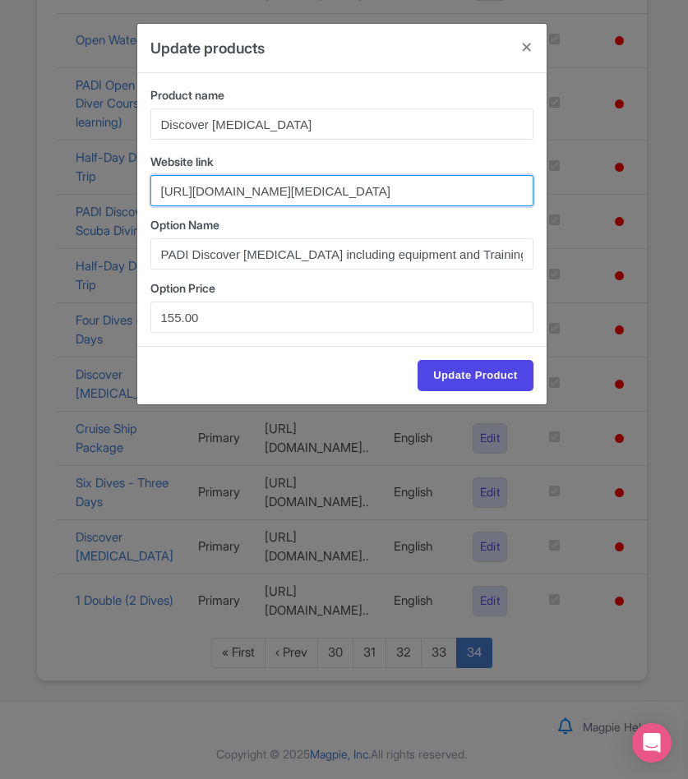
scroll to position [0, 215]
drag, startPoint x: 161, startPoint y: 193, endPoint x: 334, endPoint y: 210, distance: 173.4
click at [334, 210] on div "Product name Discover [MEDICAL_DATA] Website link [URL][DOMAIN_NAME][MEDICAL_DA…" at bounding box center [341, 209] width 409 height 273
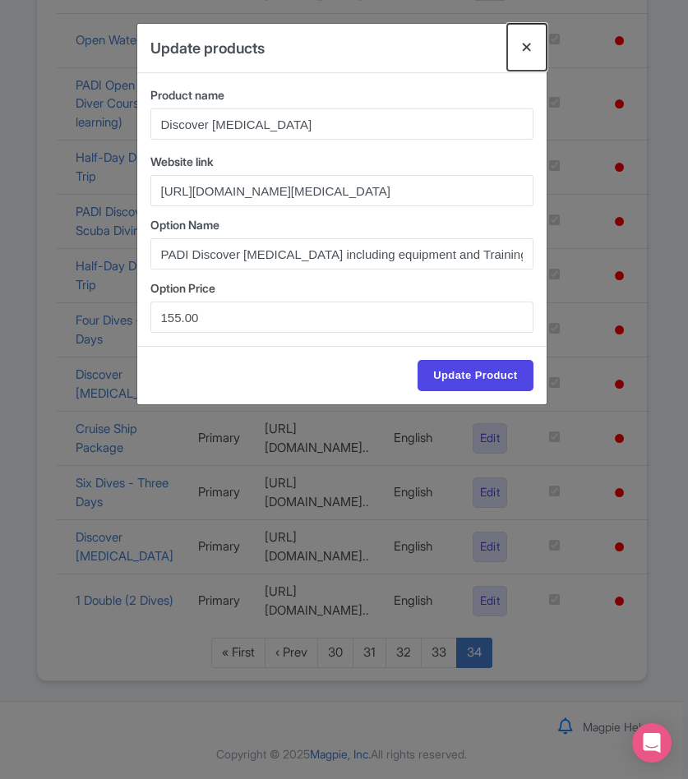
click at [520, 53] on button "Close" at bounding box center [526, 47] width 39 height 47
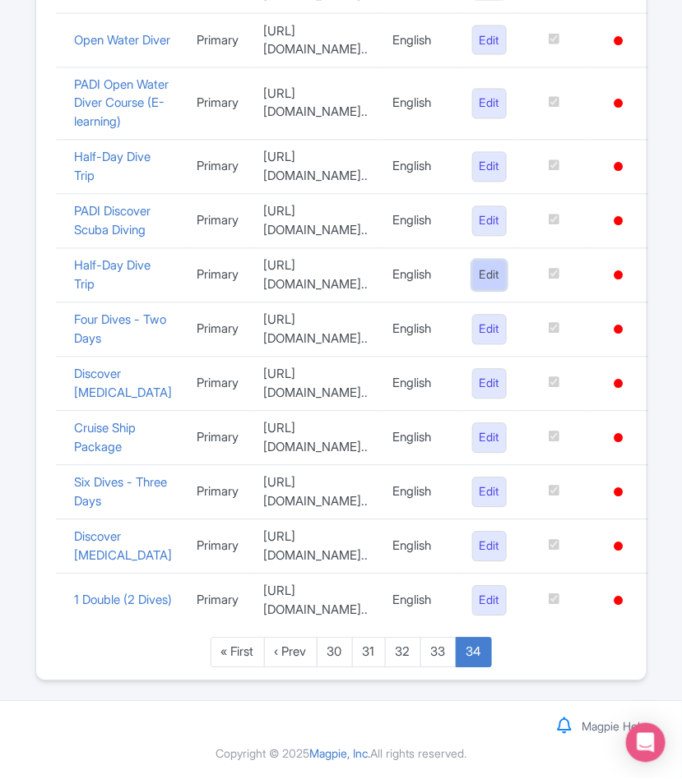
click at [499, 261] on link "Edit" at bounding box center [489, 276] width 35 height 30
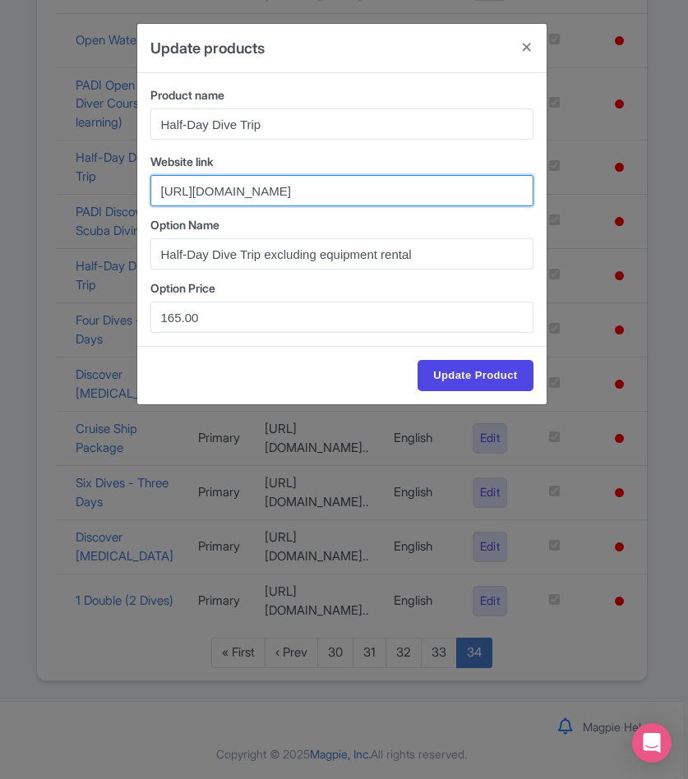
scroll to position [0, 74]
drag, startPoint x: 151, startPoint y: 195, endPoint x: 432, endPoint y: 208, distance: 281.5
click at [432, 208] on div "Product name Half-Day Dive Trip Website link [URL][DOMAIN_NAME] Option Name Hal…" at bounding box center [341, 209] width 409 height 273
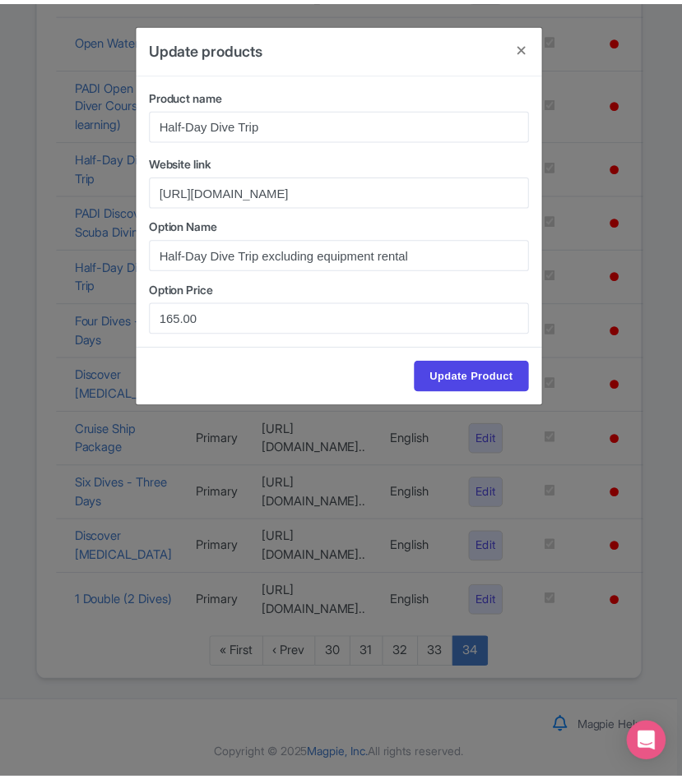
scroll to position [0, 0]
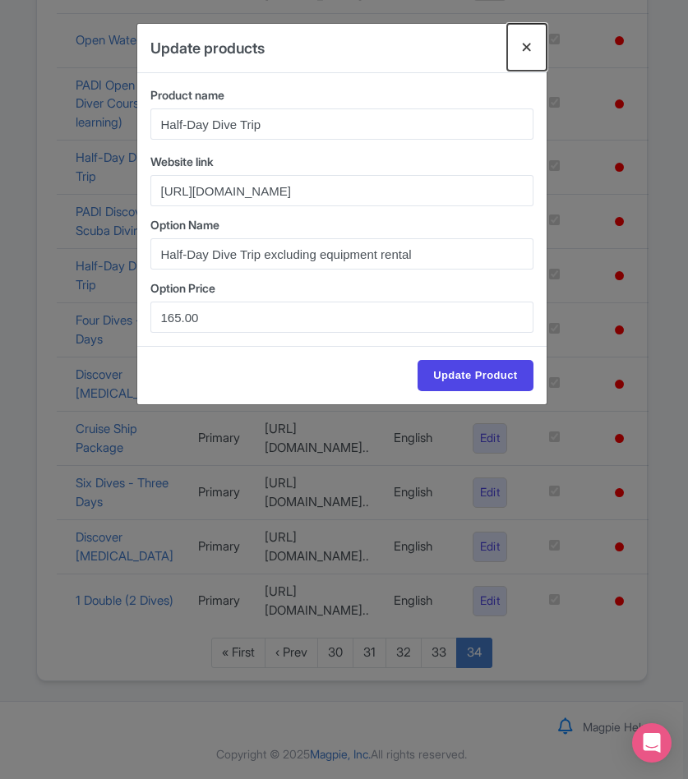
click at [534, 43] on button "Close" at bounding box center [526, 47] width 39 height 47
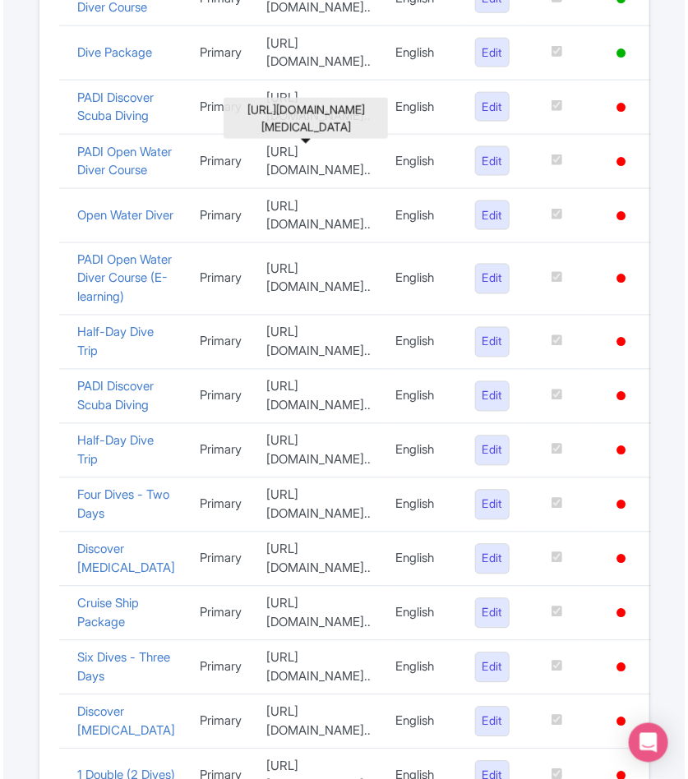
scroll to position [572, 0]
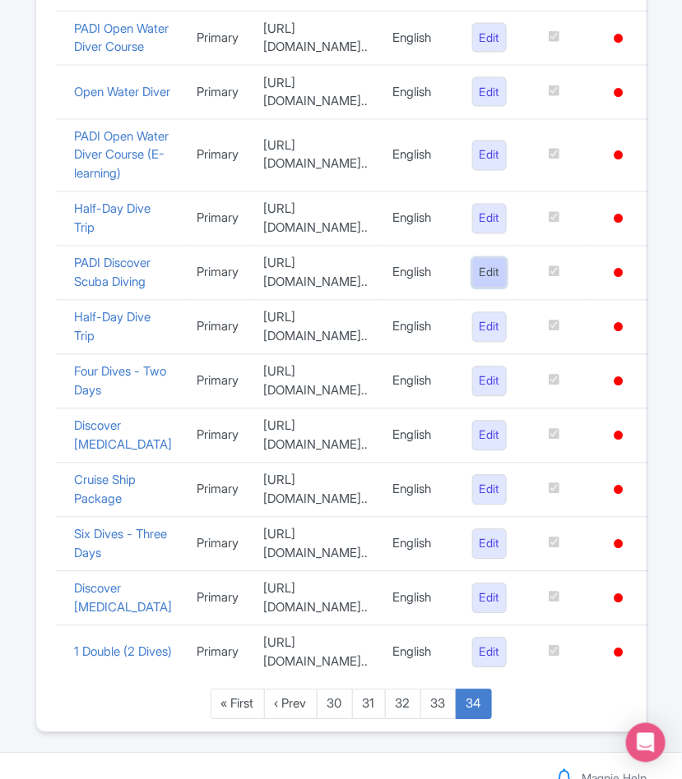
click at [507, 289] on link "Edit" at bounding box center [489, 273] width 35 height 30
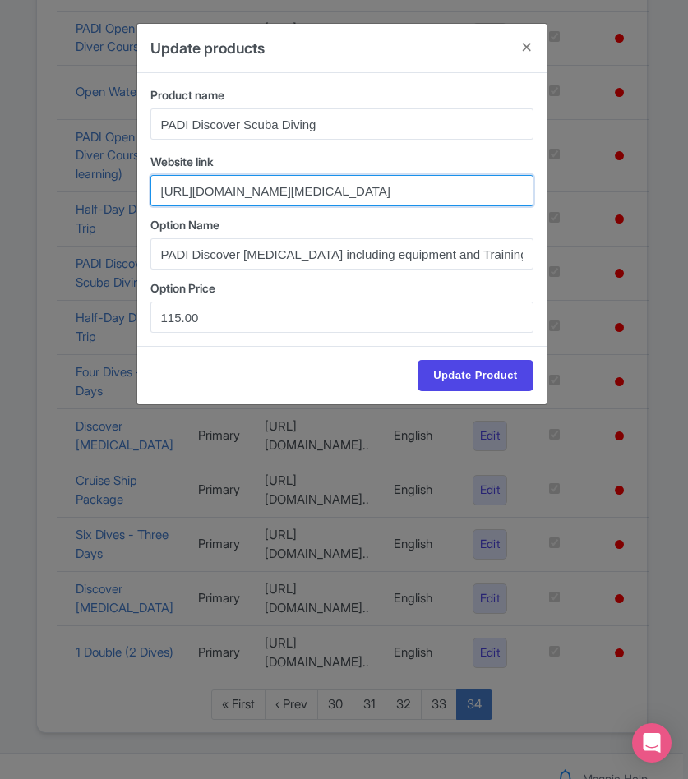
scroll to position [0, 200]
drag, startPoint x: 160, startPoint y: 196, endPoint x: 371, endPoint y: 187, distance: 210.6
click at [371, 187] on input "[URL][DOMAIN_NAME][MEDICAL_DATA]" at bounding box center [341, 190] width 383 height 31
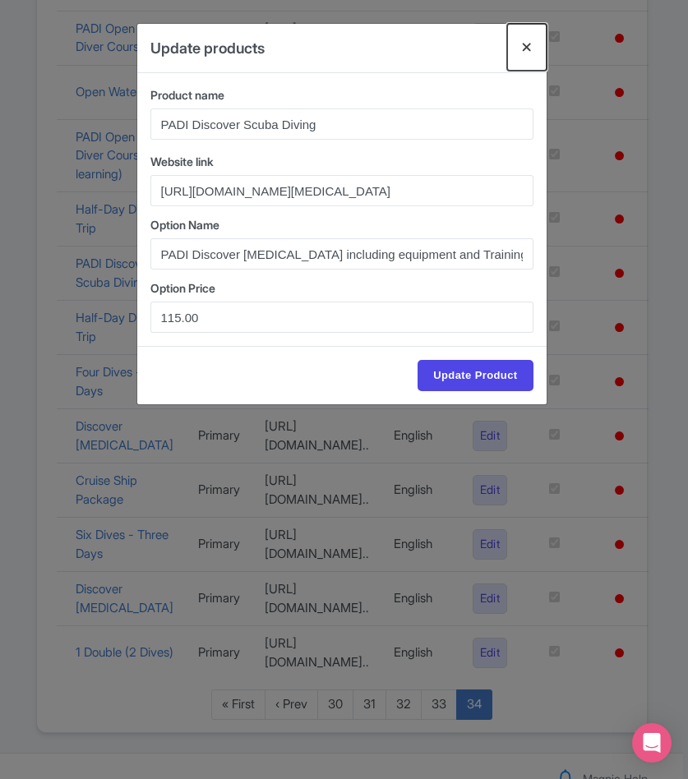
click at [519, 39] on button "Close" at bounding box center [526, 47] width 39 height 47
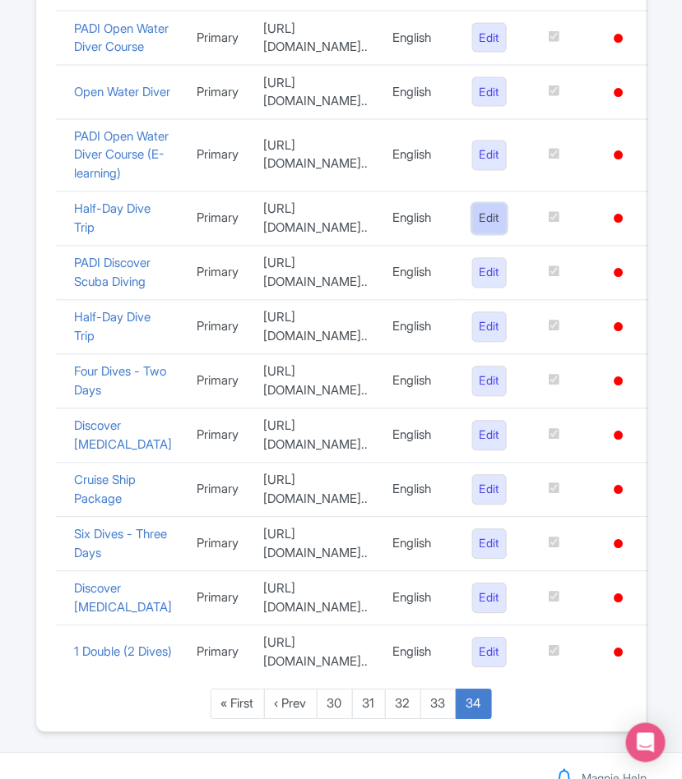
click at [504, 234] on link "Edit" at bounding box center [489, 219] width 35 height 30
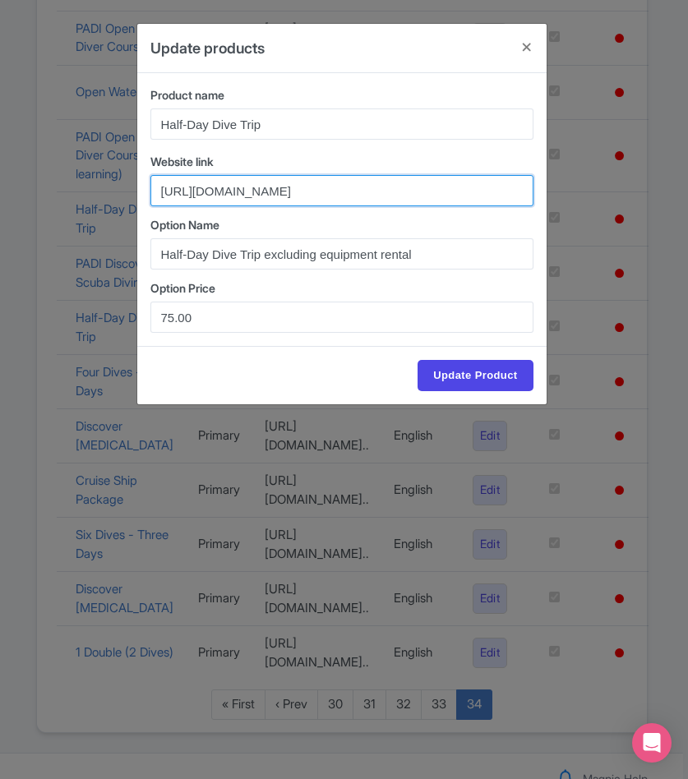
drag, startPoint x: 155, startPoint y: 192, endPoint x: 497, endPoint y: 190, distance: 341.2
click at [497, 190] on input "[URL][DOMAIN_NAME]" at bounding box center [341, 190] width 383 height 31
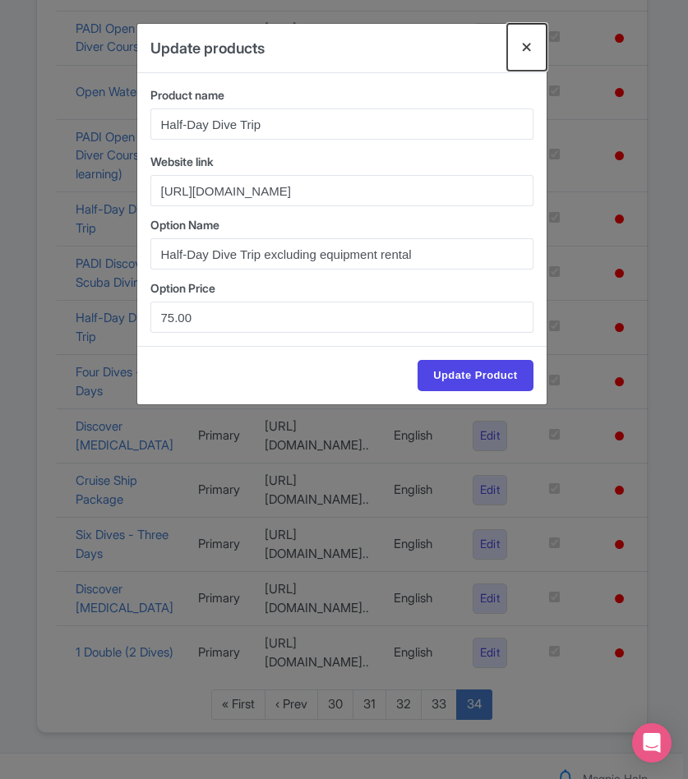
click at [523, 39] on button "Close" at bounding box center [526, 47] width 39 height 47
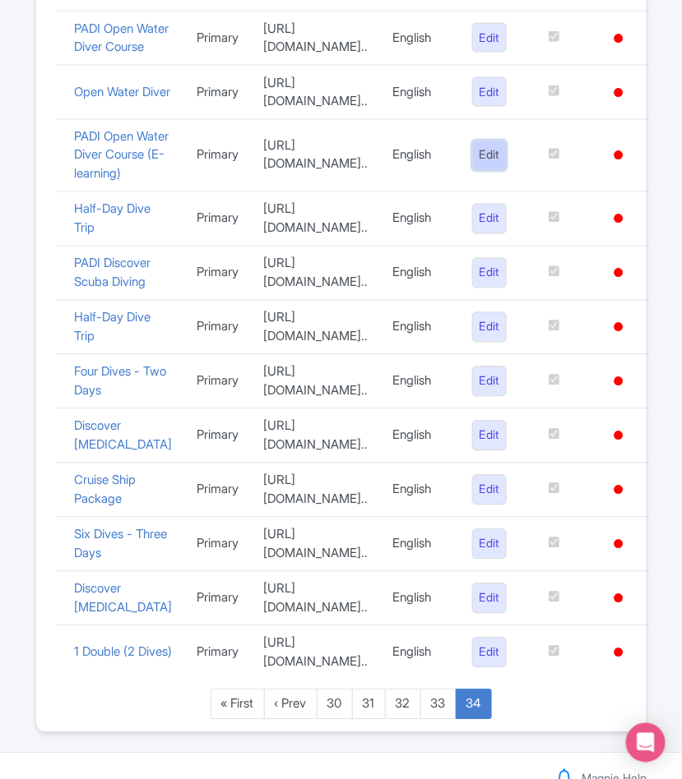
click at [507, 171] on link "Edit" at bounding box center [489, 156] width 35 height 30
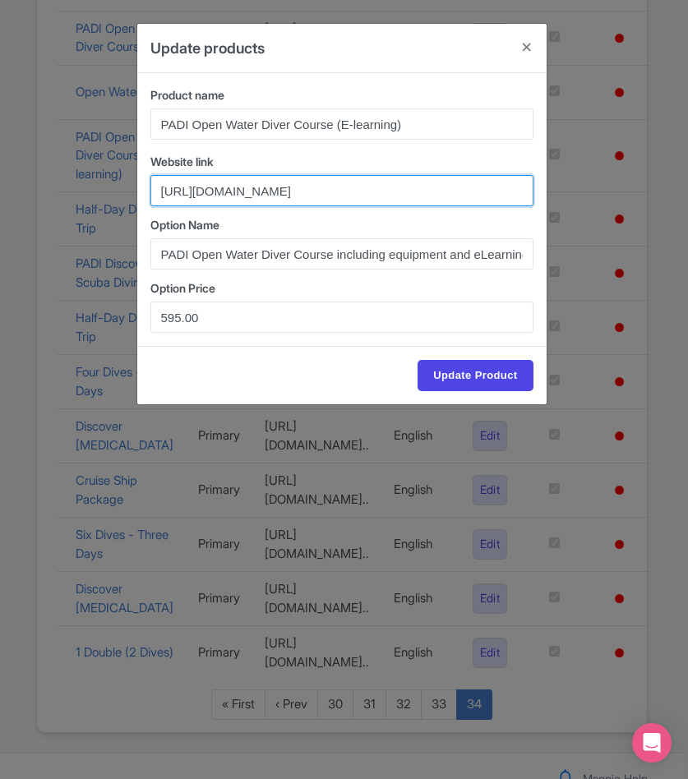
scroll to position [0, 355]
drag, startPoint x: 159, startPoint y: 200, endPoint x: 303, endPoint y: 190, distance: 145.0
click at [303, 190] on input "[URL][DOMAIN_NAME]" at bounding box center [341, 190] width 383 height 31
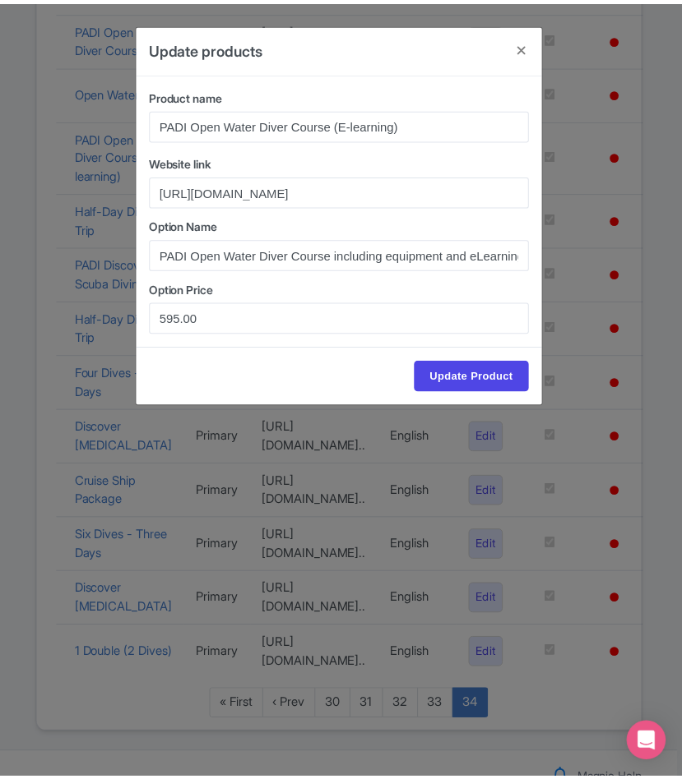
scroll to position [0, 0]
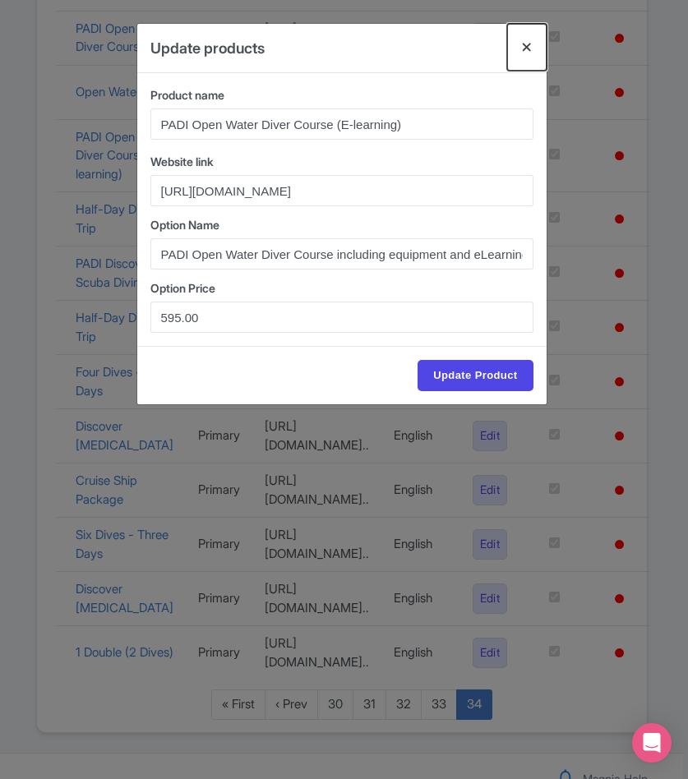
click at [520, 45] on button "Close" at bounding box center [526, 47] width 39 height 47
